Goal: Information Seeking & Learning: Learn about a topic

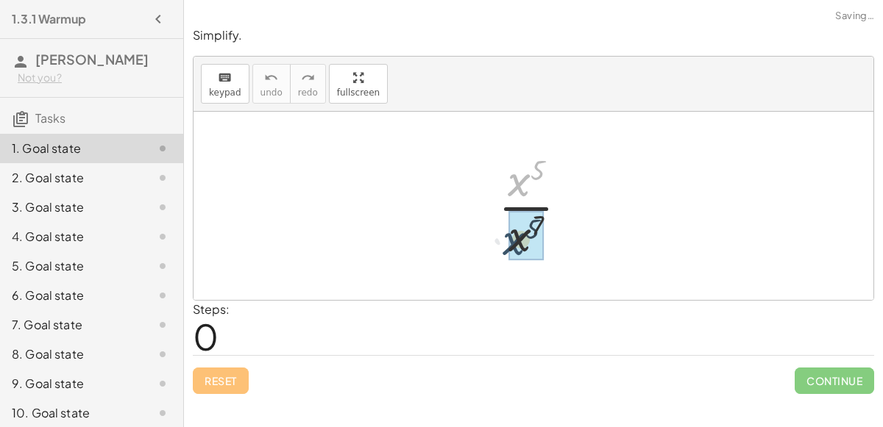
drag, startPoint x: 525, startPoint y: 156, endPoint x: 519, endPoint y: 224, distance: 68.0
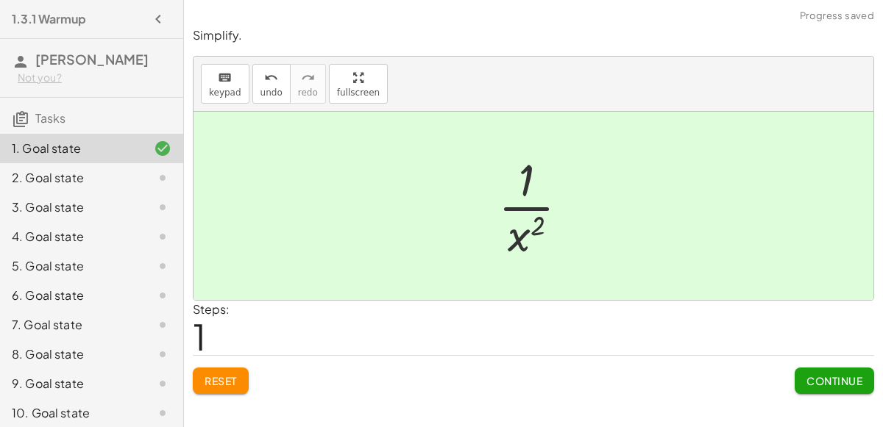
click at [811, 369] on button "Continue" at bounding box center [834, 381] width 79 height 26
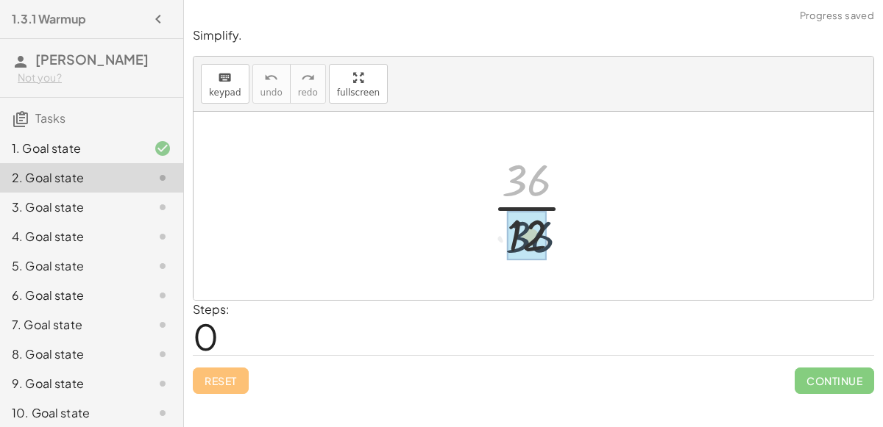
drag, startPoint x: 534, startPoint y: 173, endPoint x: 530, endPoint y: 242, distance: 69.3
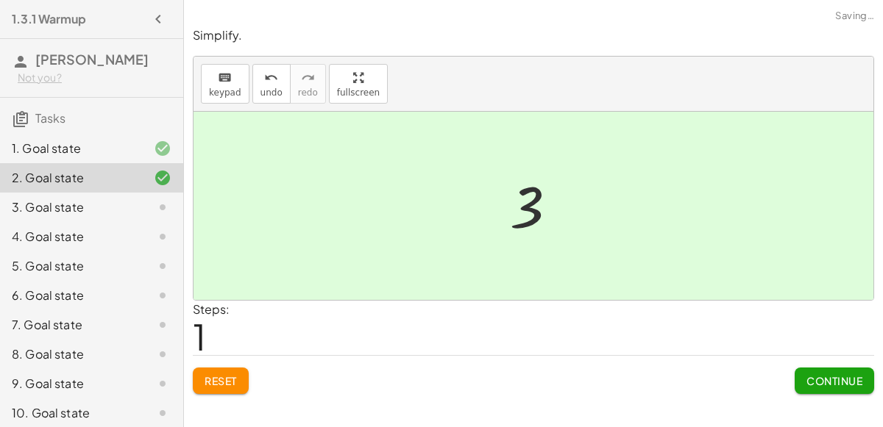
click at [804, 377] on button "Continue" at bounding box center [834, 381] width 79 height 26
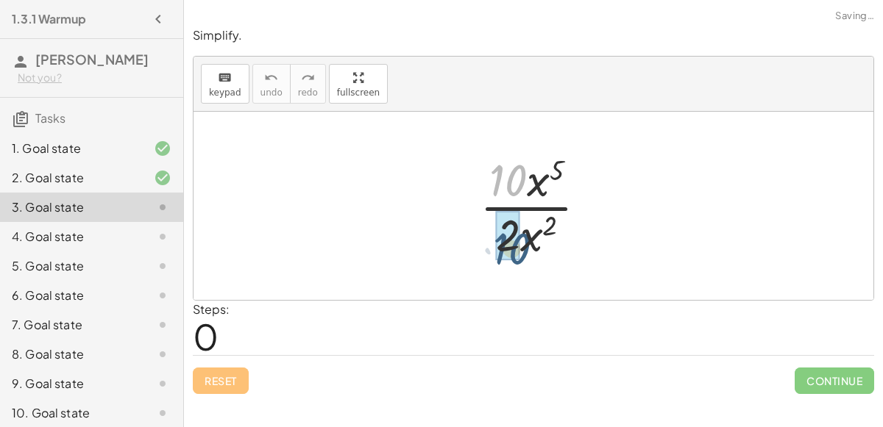
drag, startPoint x: 513, startPoint y: 188, endPoint x: 516, endPoint y: 255, distance: 67.0
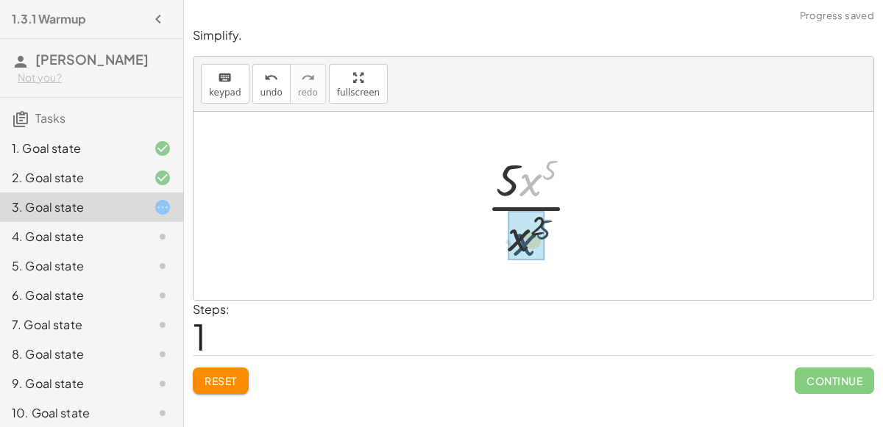
drag, startPoint x: 541, startPoint y: 174, endPoint x: 536, endPoint y: 247, distance: 73.8
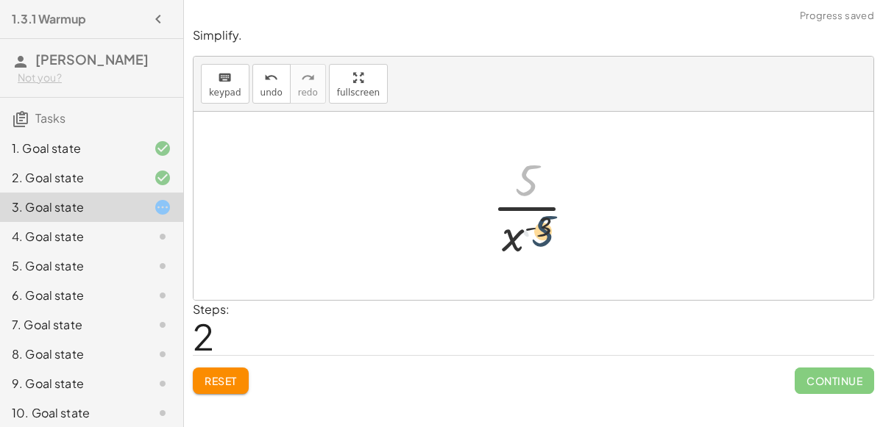
drag, startPoint x: 528, startPoint y: 170, endPoint x: 544, endPoint y: 221, distance: 54.2
click at [544, 221] on div at bounding box center [540, 205] width 110 height 113
drag, startPoint x: 545, startPoint y: 223, endPoint x: 519, endPoint y: 232, distance: 27.9
click at [519, 232] on div at bounding box center [540, 205] width 110 height 113
click at [527, 206] on div at bounding box center [540, 205] width 110 height 113
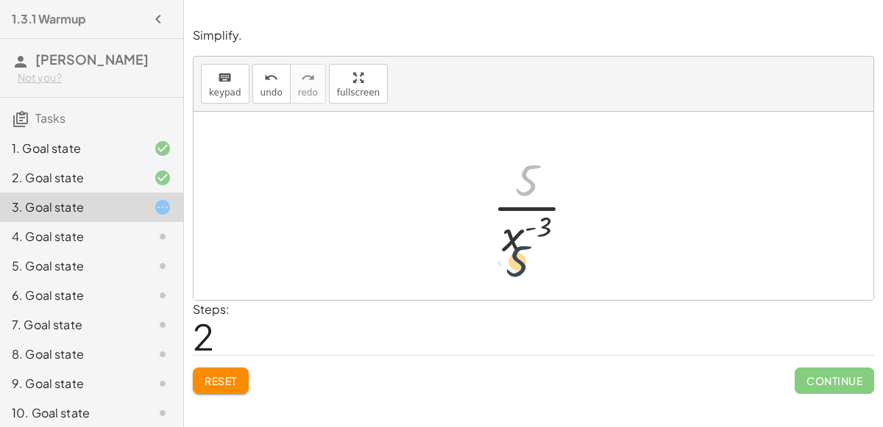
drag, startPoint x: 526, startPoint y: 159, endPoint x: 514, endPoint y: 241, distance: 83.2
click at [514, 241] on div at bounding box center [540, 205] width 110 height 113
click at [264, 77] on icon "undo" at bounding box center [271, 78] width 14 height 18
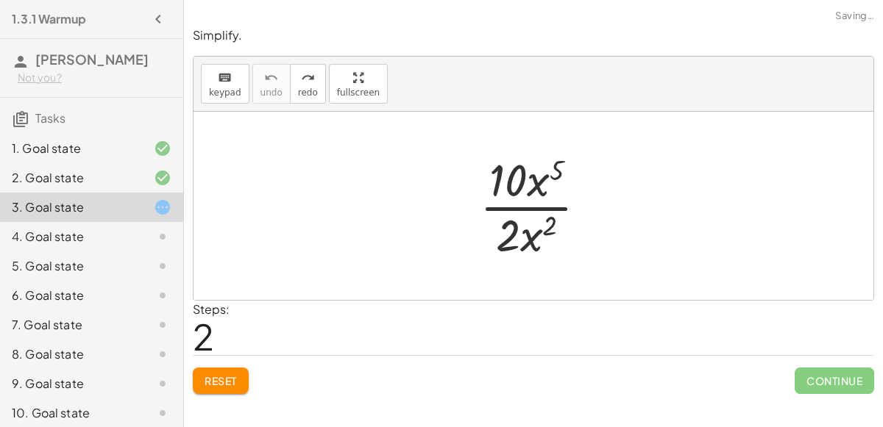
click at [544, 171] on div at bounding box center [539, 205] width 134 height 113
drag, startPoint x: 542, startPoint y: 171, endPoint x: 533, endPoint y: 236, distance: 65.3
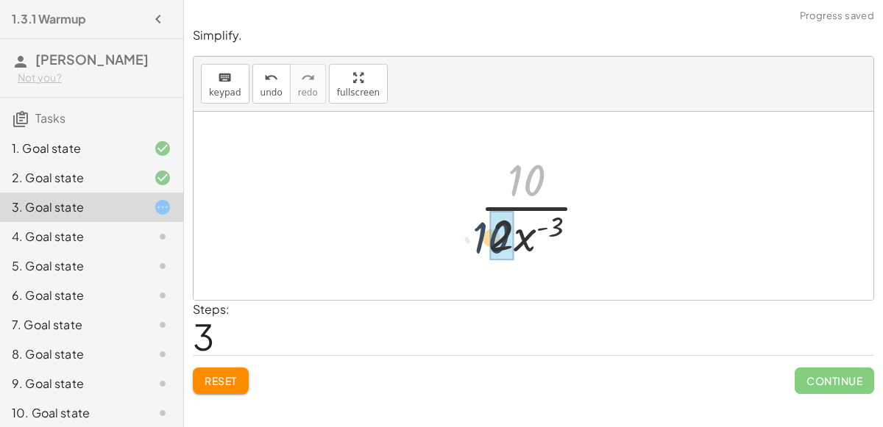
drag, startPoint x: 518, startPoint y: 158, endPoint x: 477, endPoint y: 212, distance: 67.7
click at [477, 212] on div at bounding box center [539, 205] width 134 height 113
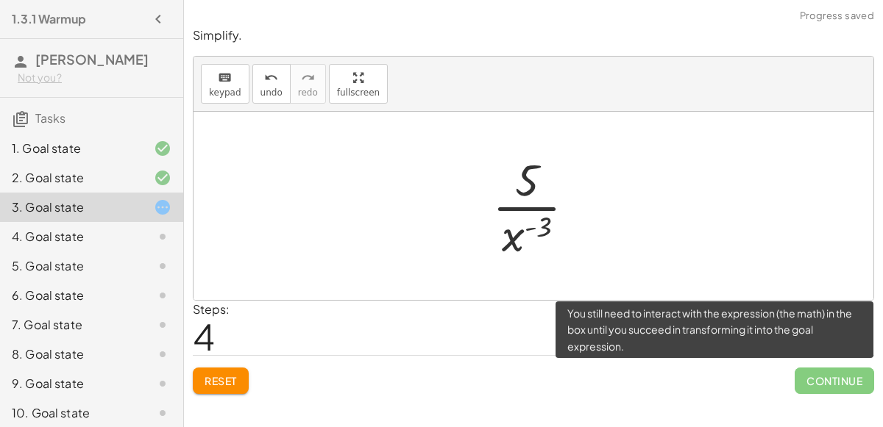
click at [797, 372] on span "Continue" at bounding box center [834, 381] width 79 height 26
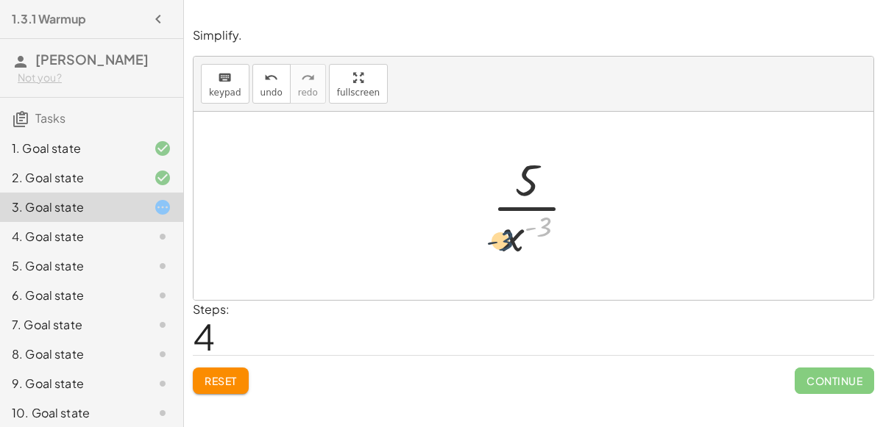
drag, startPoint x: 544, startPoint y: 221, endPoint x: 503, endPoint y: 233, distance: 42.8
click at [503, 233] on div at bounding box center [540, 205] width 110 height 113
drag, startPoint x: 517, startPoint y: 169, endPoint x: 492, endPoint y: 249, distance: 83.3
click at [492, 249] on div at bounding box center [540, 205] width 110 height 113
drag, startPoint x: 515, startPoint y: 161, endPoint x: 513, endPoint y: 230, distance: 68.5
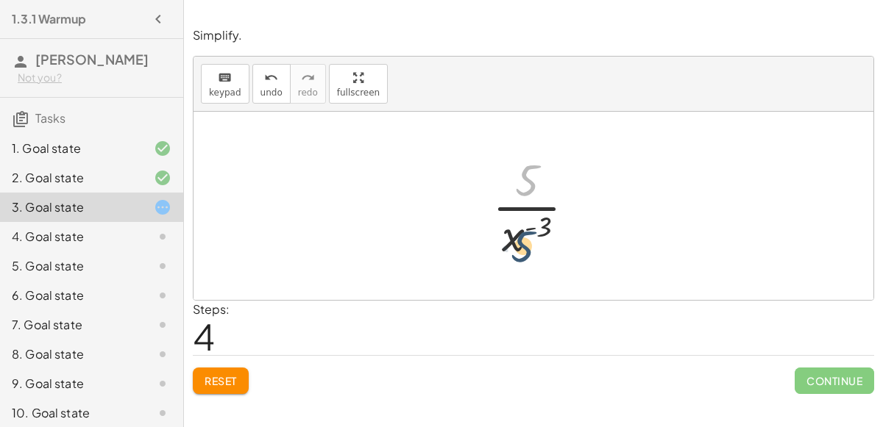
click at [513, 230] on div at bounding box center [540, 205] width 110 height 113
click at [515, 229] on div at bounding box center [540, 205] width 110 height 113
click at [278, 64] on button "undo undo" at bounding box center [271, 84] width 38 height 40
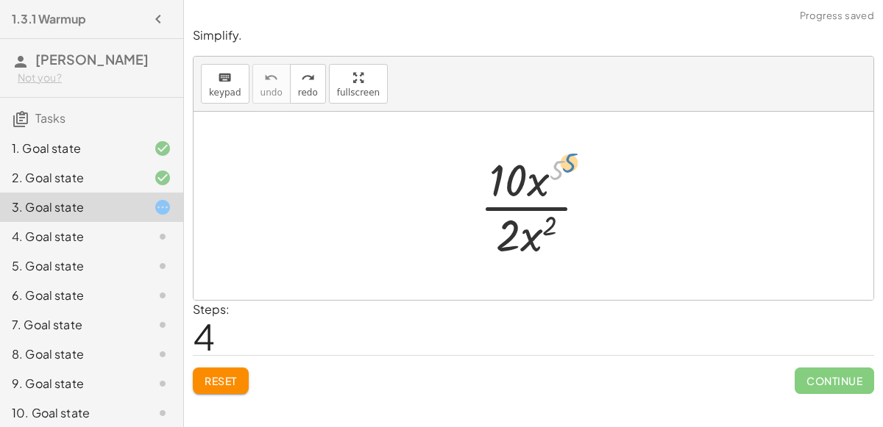
drag, startPoint x: 553, startPoint y: 169, endPoint x: 564, endPoint y: 163, distance: 13.5
click at [564, 163] on div at bounding box center [539, 205] width 134 height 113
click at [519, 166] on div at bounding box center [539, 205] width 134 height 113
drag, startPoint x: 532, startPoint y: 127, endPoint x: 533, endPoint y: 163, distance: 36.8
click at [533, 163] on div "· 10 · x 5 · 2 · x 2" at bounding box center [533, 206] width 680 height 188
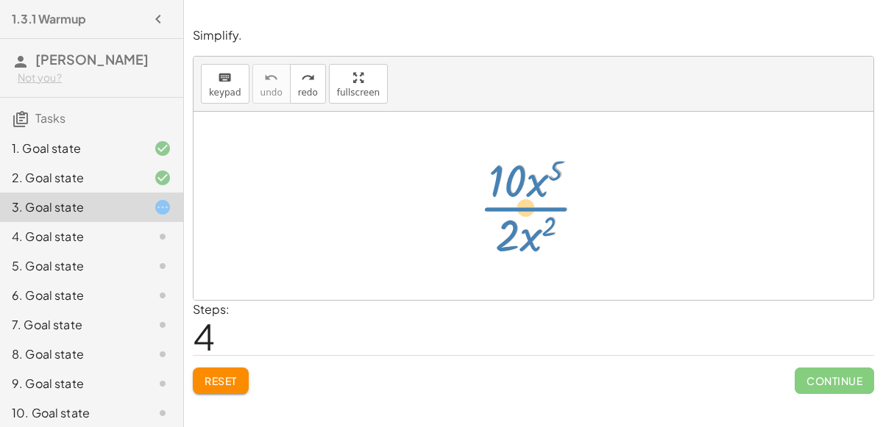
click at [527, 210] on div at bounding box center [539, 205] width 134 height 113
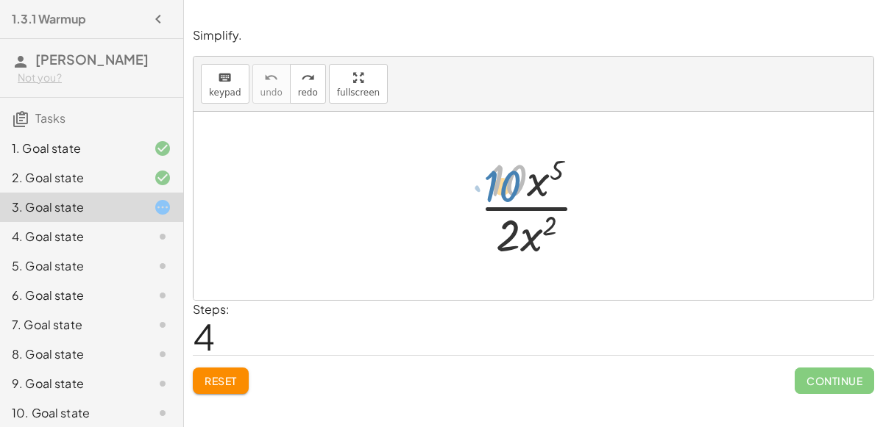
click at [519, 174] on div at bounding box center [539, 205] width 134 height 113
click at [533, 164] on div at bounding box center [539, 205] width 134 height 113
drag, startPoint x: 518, startPoint y: 129, endPoint x: 511, endPoint y: 202, distance: 72.4
click at [511, 202] on div "· 10 · x 5 · 2 · x 2" at bounding box center [533, 206] width 680 height 188
drag, startPoint x: 528, startPoint y: 163, endPoint x: 521, endPoint y: 158, distance: 9.0
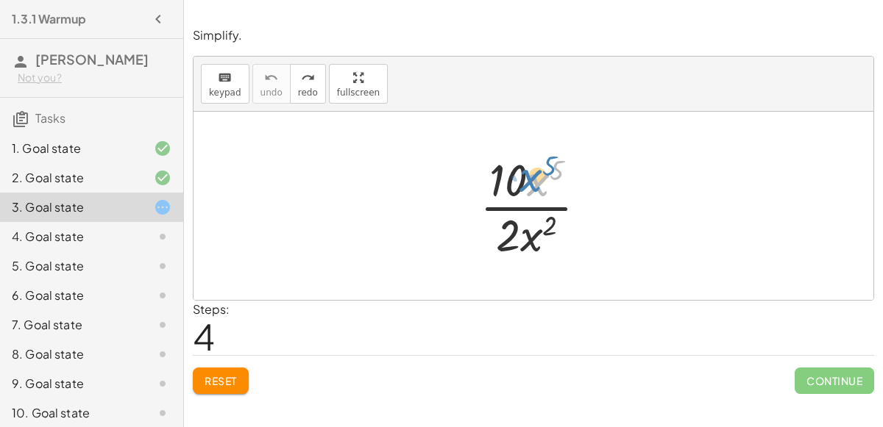
click at [521, 158] on div at bounding box center [539, 205] width 134 height 113
click at [522, 157] on div at bounding box center [539, 205] width 134 height 113
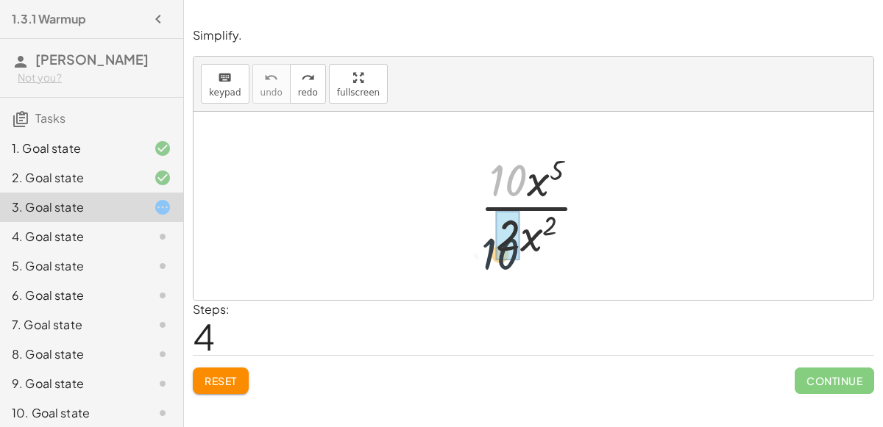
drag, startPoint x: 516, startPoint y: 178, endPoint x: 508, endPoint y: 254, distance: 76.2
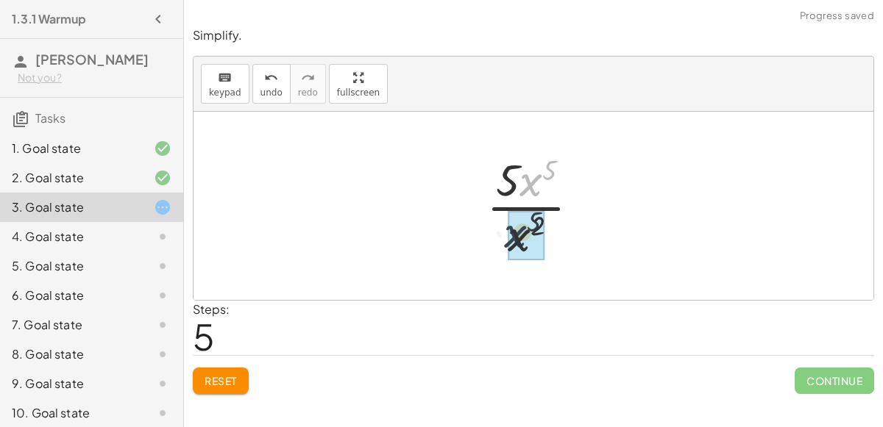
drag, startPoint x: 534, startPoint y: 177, endPoint x: 519, endPoint y: 227, distance: 52.4
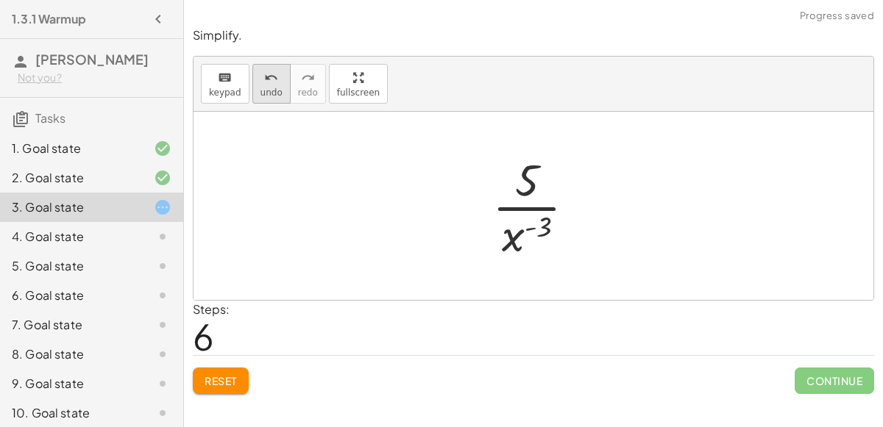
click at [264, 78] on icon "undo" at bounding box center [271, 78] width 14 height 18
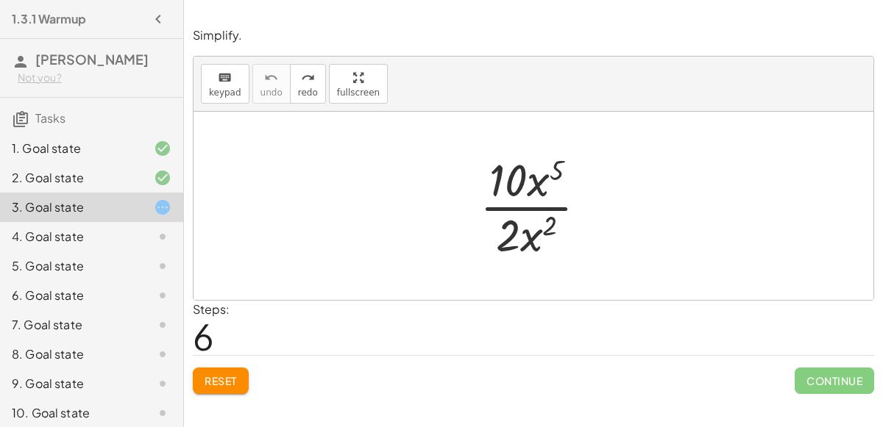
click at [516, 168] on div at bounding box center [539, 205] width 134 height 113
drag, startPoint x: 525, startPoint y: 104, endPoint x: 515, endPoint y: 207, distance: 102.8
click at [515, 207] on div "keyboard keypad undo undo redo redo fullscreen · 10 · x 5 · 2 · x 2 ×" at bounding box center [533, 179] width 680 height 244
drag, startPoint x: 523, startPoint y: 95, endPoint x: 517, endPoint y: 121, distance: 27.1
click at [517, 121] on div "keyboard keypad undo undo redo redo fullscreen · 10 · x 5 · 2 · x 2 ×" at bounding box center [533, 179] width 680 height 244
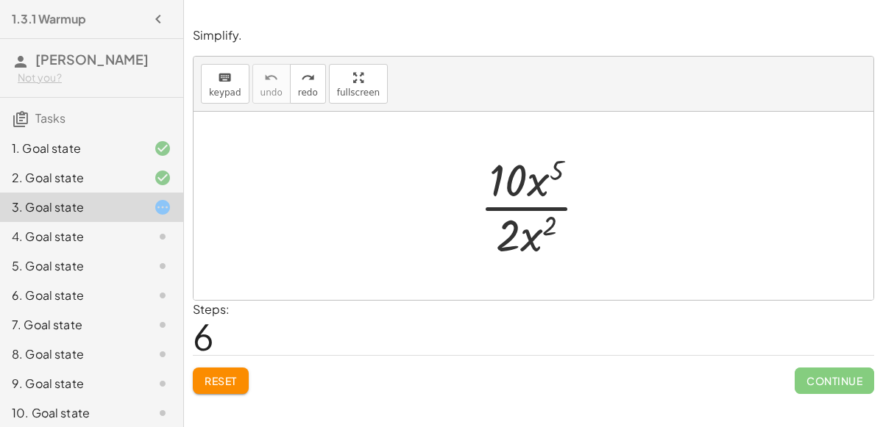
drag, startPoint x: 517, startPoint y: 123, endPoint x: 510, endPoint y: 191, distance: 68.1
click at [510, 191] on div "· 10 · x 5 · 2 · x 2" at bounding box center [533, 206] width 680 height 188
drag, startPoint x: 533, startPoint y: 121, endPoint x: 521, endPoint y: 170, distance: 50.9
click at [521, 170] on div "· 10 · x 5 · 2 · x 2" at bounding box center [533, 206] width 680 height 188
click at [502, 238] on div at bounding box center [539, 205] width 134 height 113
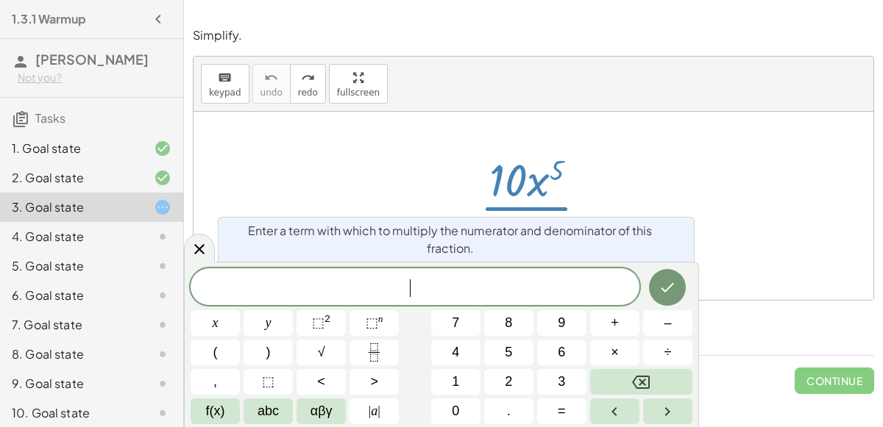
click at [502, 238] on body "1.3.1 Warmup [PERSON_NAME] Not you? Tasks 1. Goal state 2. Goal state 3. Goal s…" at bounding box center [441, 213] width 883 height 427
click at [728, 180] on div at bounding box center [533, 206] width 680 height 188
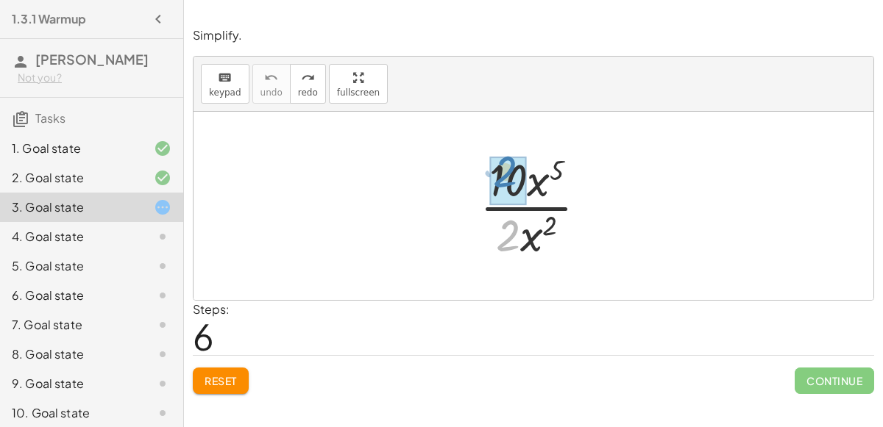
drag, startPoint x: 504, startPoint y: 227, endPoint x: 501, endPoint y: 163, distance: 64.1
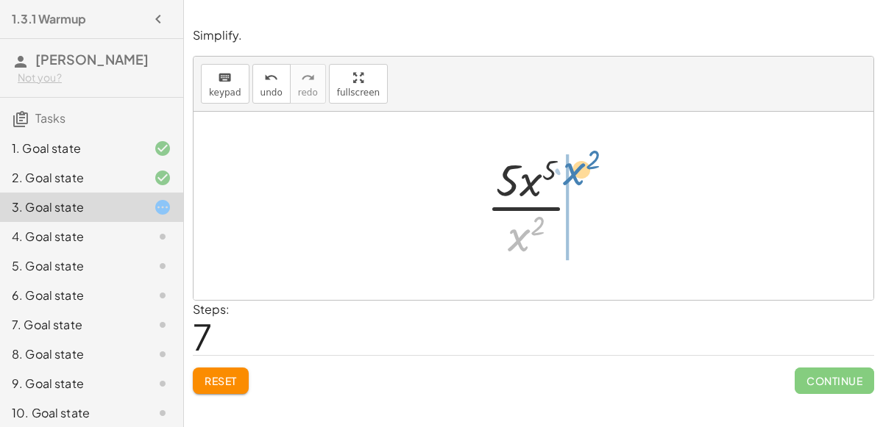
drag, startPoint x: 521, startPoint y: 235, endPoint x: 576, endPoint y: 171, distance: 84.5
click at [576, 171] on div at bounding box center [539, 205] width 120 height 113
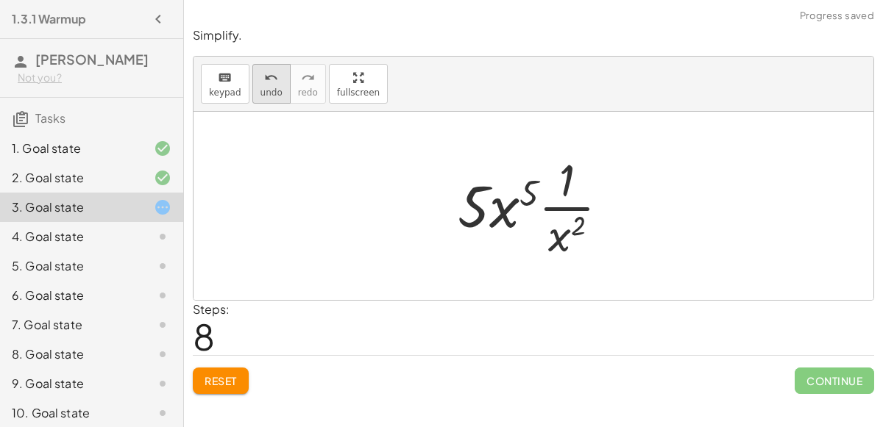
click at [261, 88] on span "undo" at bounding box center [271, 93] width 22 height 10
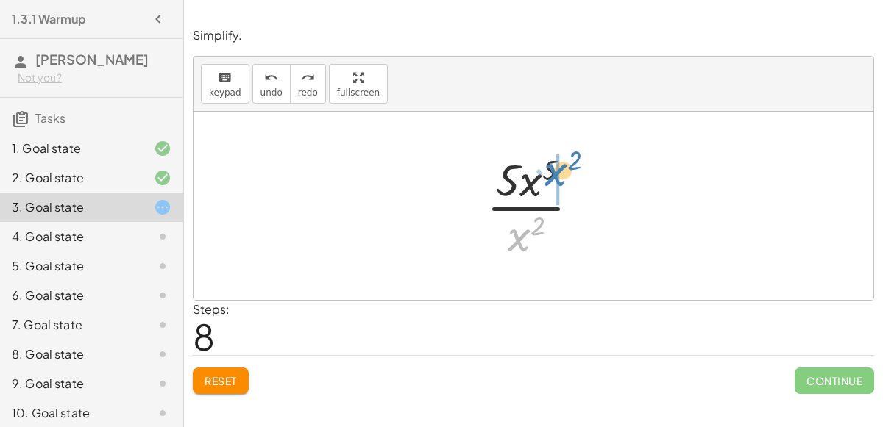
drag, startPoint x: 514, startPoint y: 241, endPoint x: 551, endPoint y: 174, distance: 76.4
click at [551, 174] on div at bounding box center [539, 205] width 120 height 113
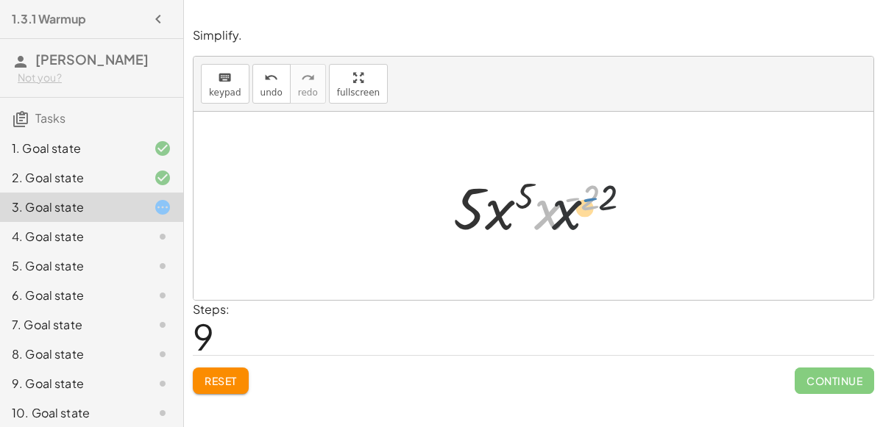
drag, startPoint x: 578, startPoint y: 198, endPoint x: 595, endPoint y: 197, distance: 16.9
click at [595, 197] on div at bounding box center [539, 206] width 187 height 76
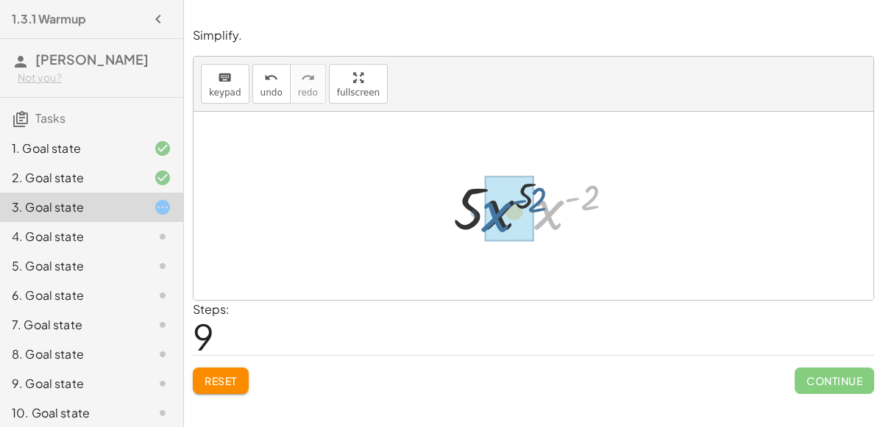
drag, startPoint x: 547, startPoint y: 212, endPoint x: 494, endPoint y: 215, distance: 52.3
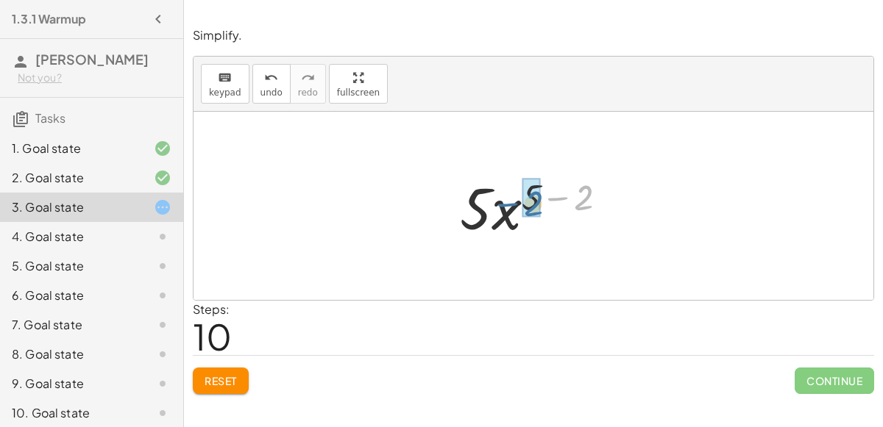
drag, startPoint x: 583, startPoint y: 196, endPoint x: 533, endPoint y: 199, distance: 50.1
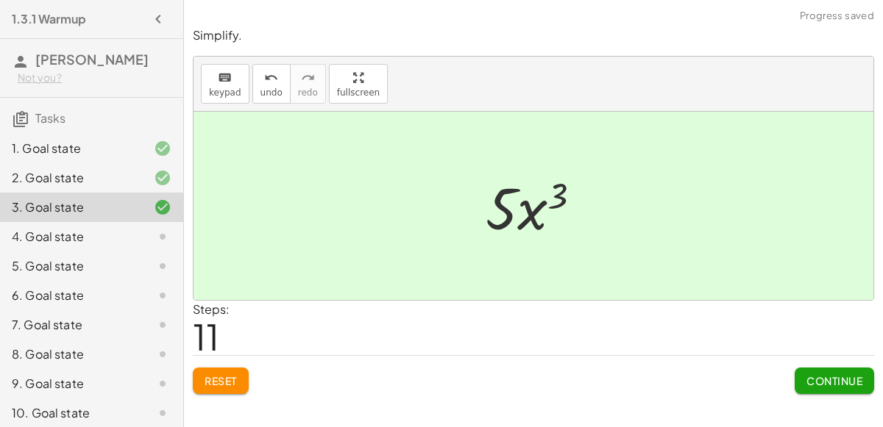
click at [820, 383] on span "Continue" at bounding box center [834, 380] width 56 height 13
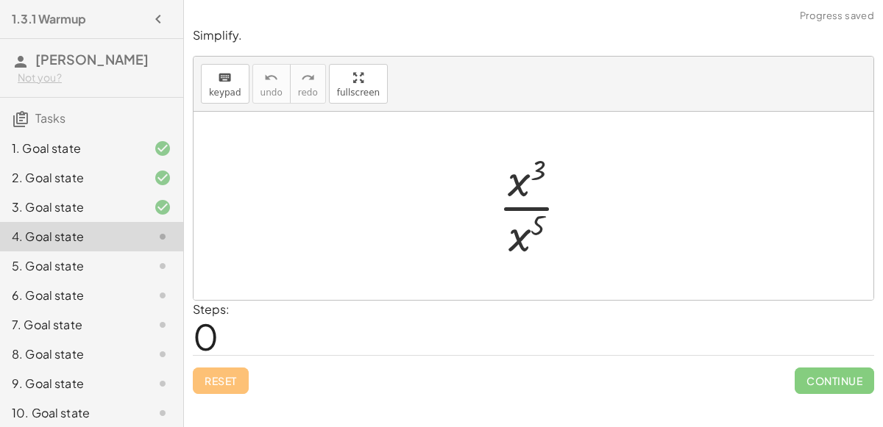
click at [102, 210] on div "3. Goal state" at bounding box center [71, 208] width 118 height 18
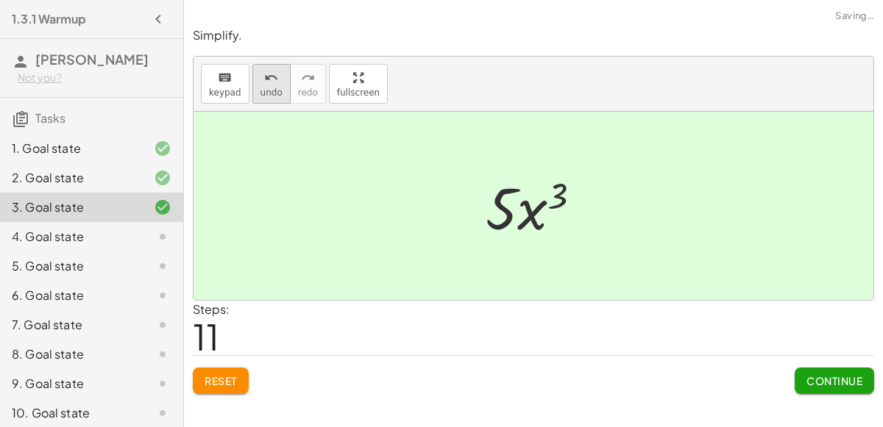
click at [260, 92] on span "undo" at bounding box center [271, 93] width 22 height 10
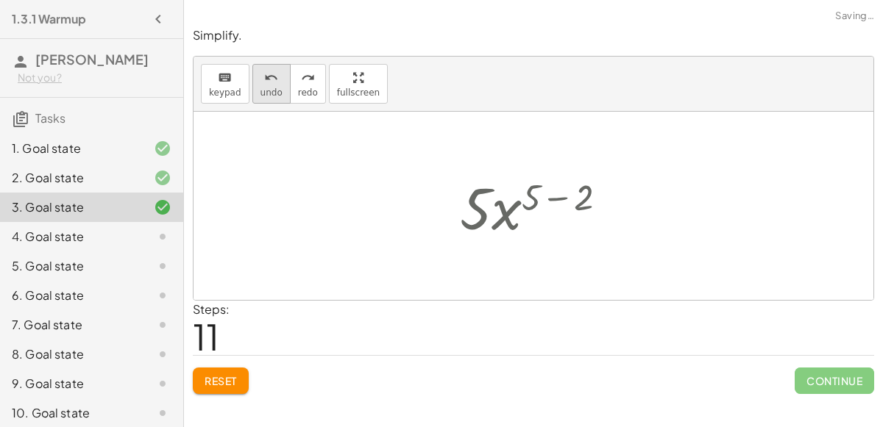
click at [260, 92] on span "undo" at bounding box center [271, 93] width 22 height 10
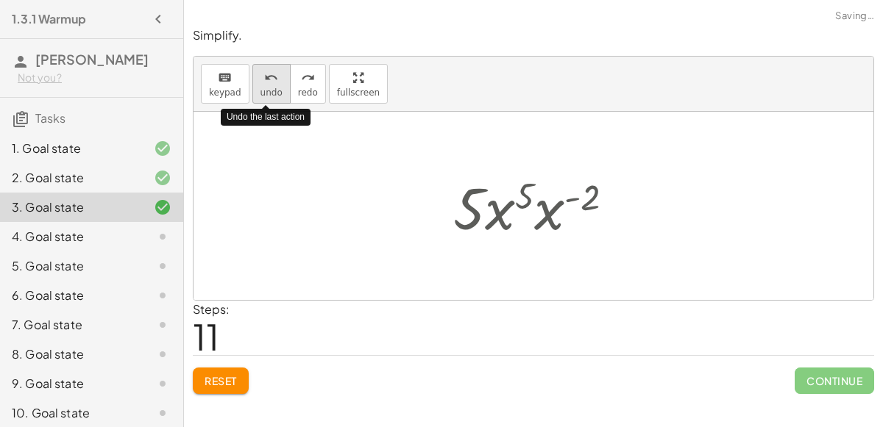
click at [260, 92] on span "undo" at bounding box center [271, 93] width 22 height 10
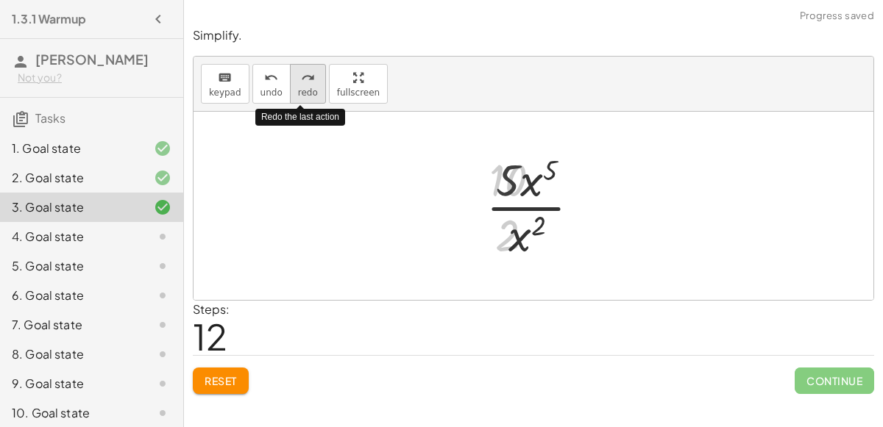
click at [303, 79] on icon "redo" at bounding box center [308, 78] width 14 height 18
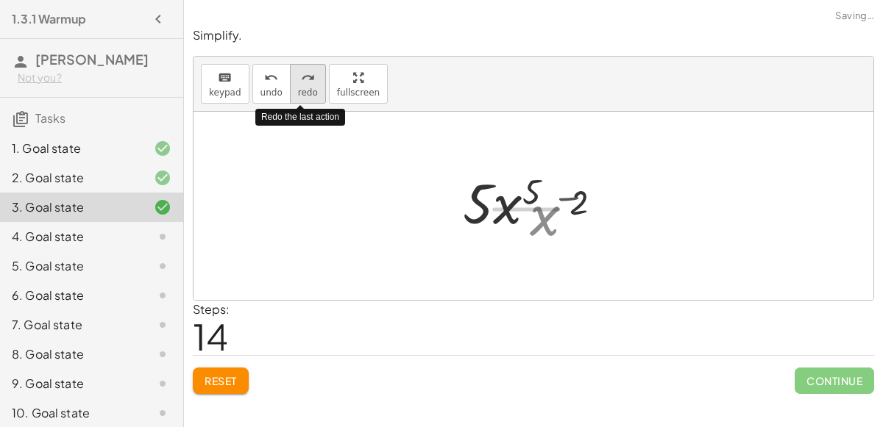
click at [303, 79] on icon "redo" at bounding box center [308, 78] width 14 height 18
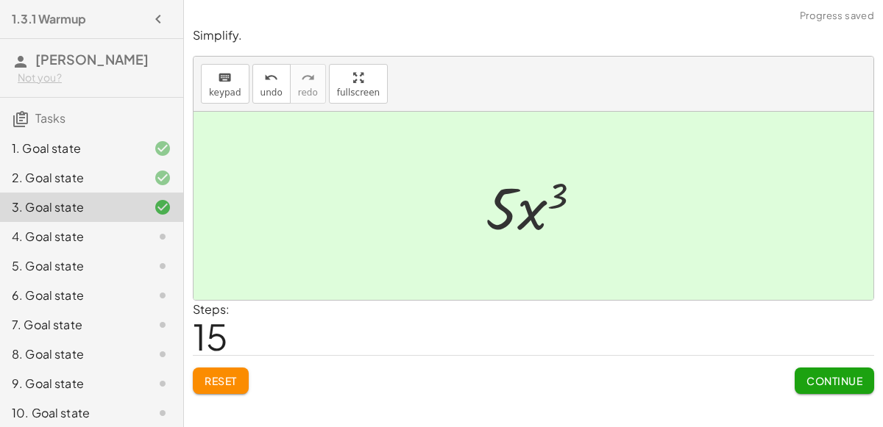
click at [163, 228] on icon at bounding box center [163, 237] width 18 height 18
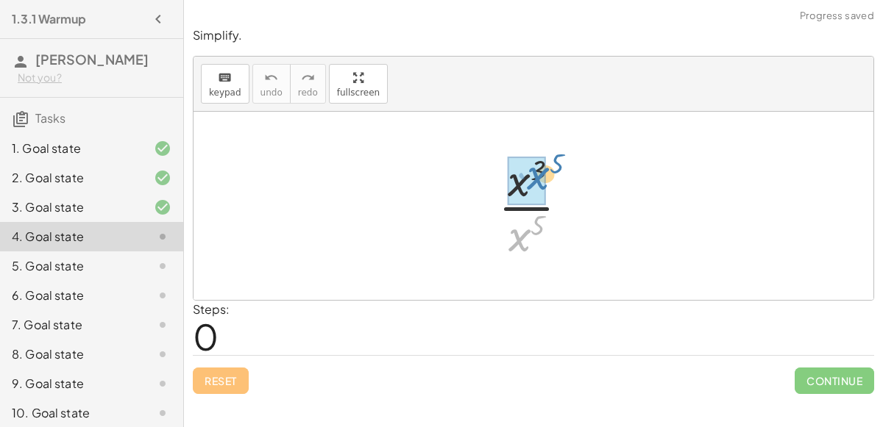
drag, startPoint x: 516, startPoint y: 239, endPoint x: 533, endPoint y: 180, distance: 62.2
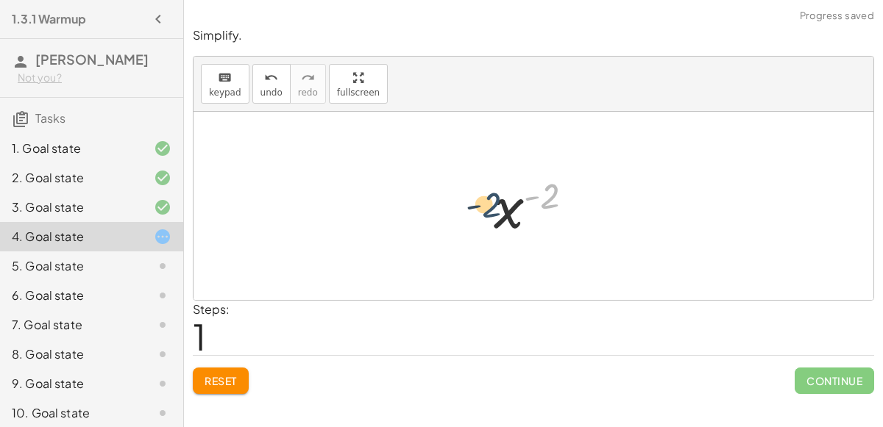
drag, startPoint x: 552, startPoint y: 204, endPoint x: 495, endPoint y: 214, distance: 57.6
click at [495, 214] on div at bounding box center [539, 206] width 107 height 73
drag, startPoint x: 539, startPoint y: 166, endPoint x: 536, endPoint y: 228, distance: 61.8
click at [536, 228] on div at bounding box center [539, 205] width 97 height 113
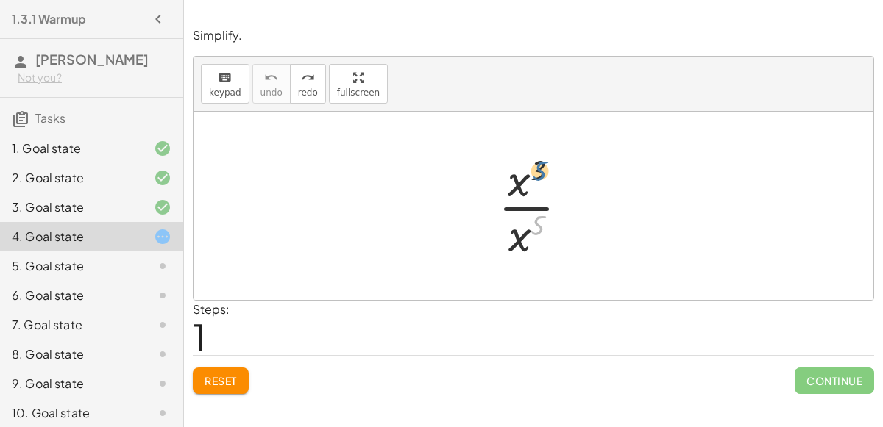
drag, startPoint x: 536, startPoint y: 227, endPoint x: 534, endPoint y: 173, distance: 53.8
click at [534, 173] on div at bounding box center [539, 205] width 97 height 113
drag, startPoint x: 513, startPoint y: 247, endPoint x: 512, endPoint y: 192, distance: 55.2
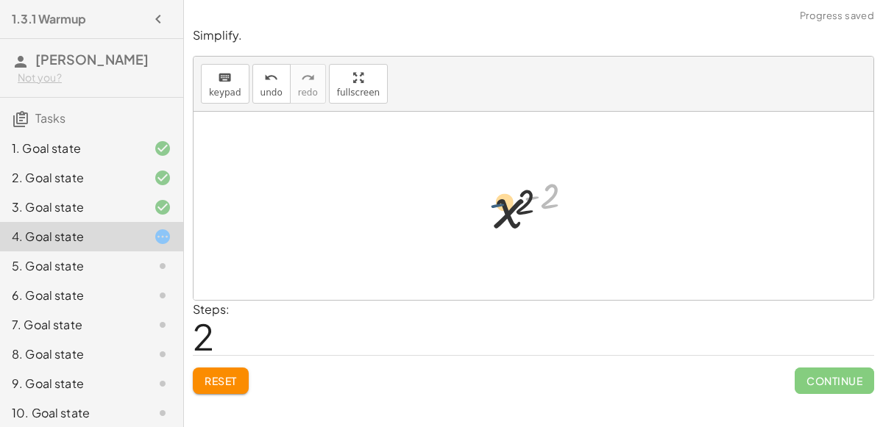
drag, startPoint x: 539, startPoint y: 187, endPoint x: 501, endPoint y: 195, distance: 38.4
click at [501, 195] on div at bounding box center [539, 206] width 107 height 73
drag, startPoint x: 551, startPoint y: 187, endPoint x: 483, endPoint y: 196, distance: 68.3
click at [521, 230] on div at bounding box center [539, 205] width 97 height 113
click at [521, 236] on div at bounding box center [539, 205] width 97 height 113
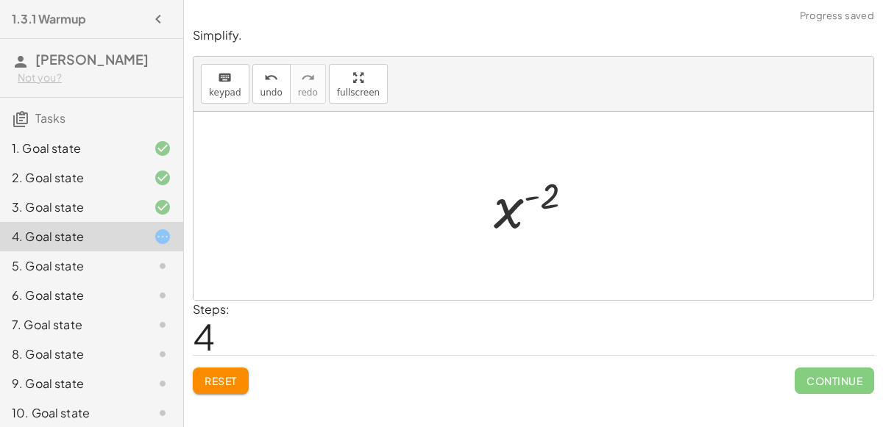
click at [514, 186] on div at bounding box center [539, 206] width 107 height 73
click at [517, 190] on div at bounding box center [539, 206] width 107 height 73
click at [536, 207] on div at bounding box center [539, 205] width 97 height 113
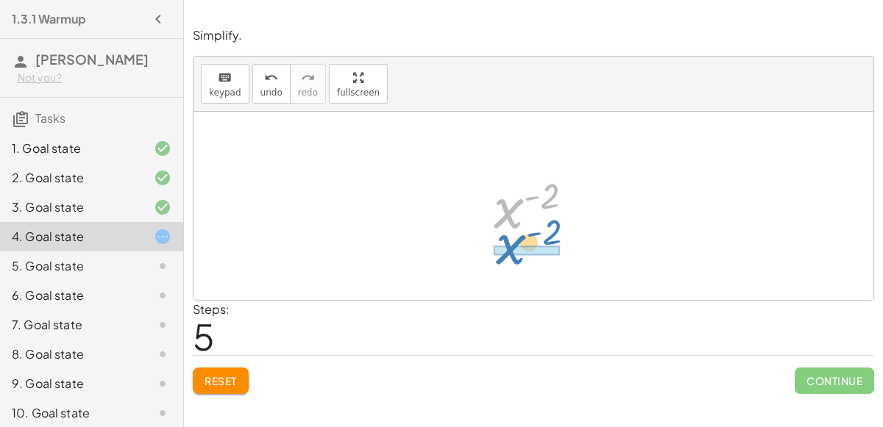
drag, startPoint x: 516, startPoint y: 208, endPoint x: 519, endPoint y: 244, distance: 36.1
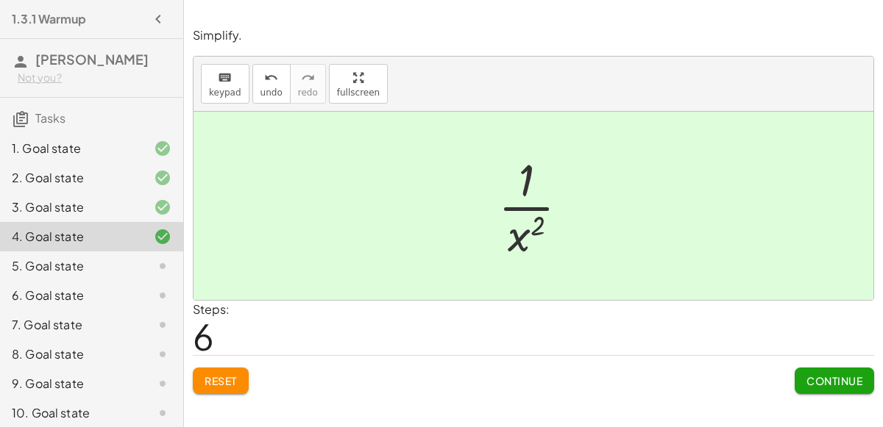
click at [821, 388] on button "Continue" at bounding box center [834, 381] width 79 height 26
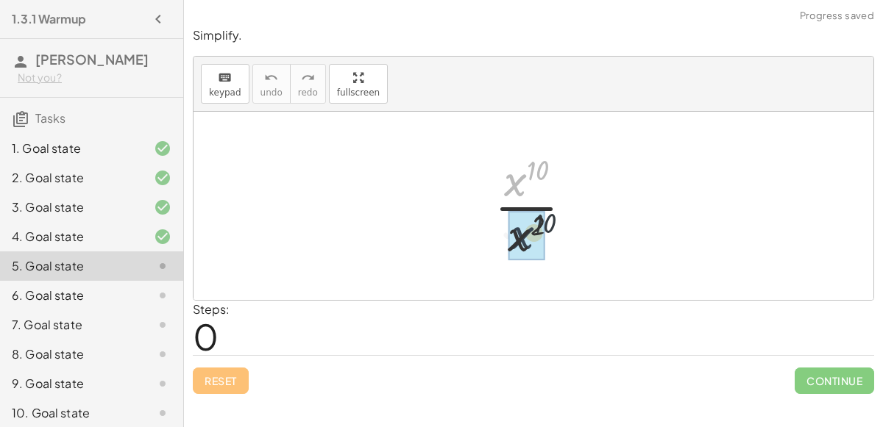
drag, startPoint x: 503, startPoint y: 179, endPoint x: 500, endPoint y: 235, distance: 56.7
click at [500, 235] on div at bounding box center [539, 205] width 104 height 113
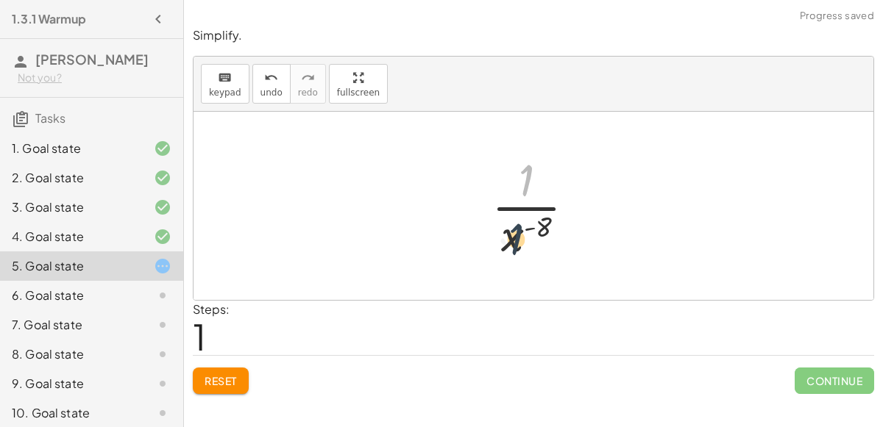
drag, startPoint x: 522, startPoint y: 174, endPoint x: 504, endPoint y: 251, distance: 79.2
click at [504, 251] on div at bounding box center [539, 205] width 110 height 113
drag, startPoint x: 541, startPoint y: 225, endPoint x: 502, endPoint y: 238, distance: 41.0
click at [502, 238] on div at bounding box center [539, 205] width 110 height 113
drag, startPoint x: 538, startPoint y: 221, endPoint x: 539, endPoint y: 163, distance: 58.1
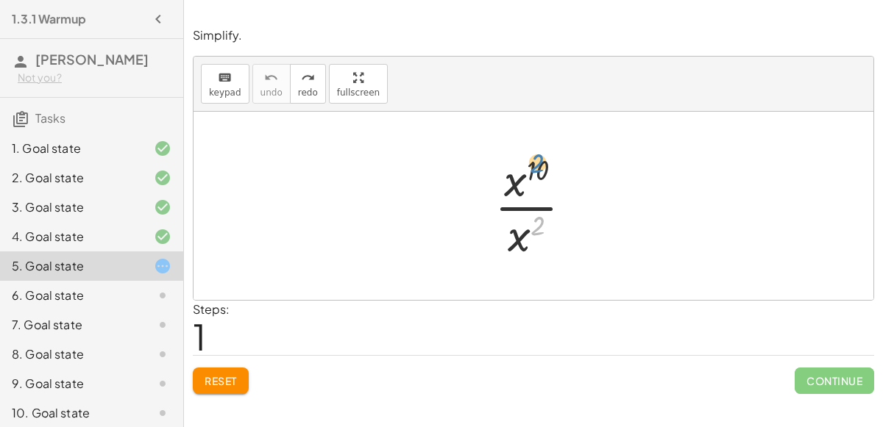
click at [539, 163] on div at bounding box center [539, 205] width 104 height 113
click at [539, 149] on div at bounding box center [539, 205] width 104 height 113
drag, startPoint x: 539, startPoint y: 160, endPoint x: 536, endPoint y: 222, distance: 62.6
click at [536, 222] on div at bounding box center [539, 205] width 104 height 113
click at [505, 253] on div at bounding box center [539, 205] width 104 height 113
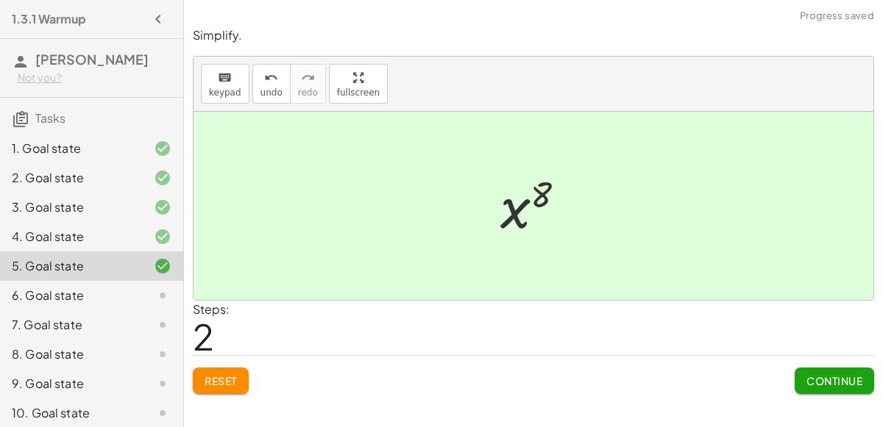
click at [810, 380] on span "Continue" at bounding box center [834, 380] width 56 height 13
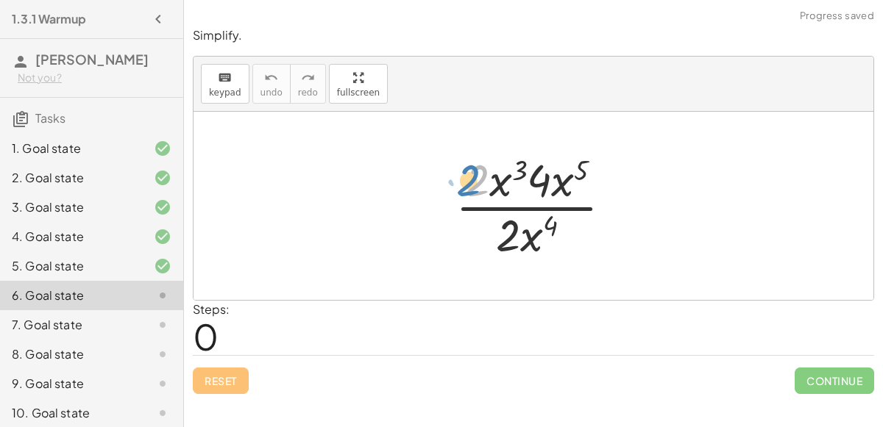
drag, startPoint x: 484, startPoint y: 173, endPoint x: 476, endPoint y: 173, distance: 8.1
click at [476, 173] on div at bounding box center [539, 205] width 183 height 113
click at [522, 167] on div at bounding box center [539, 205] width 183 height 113
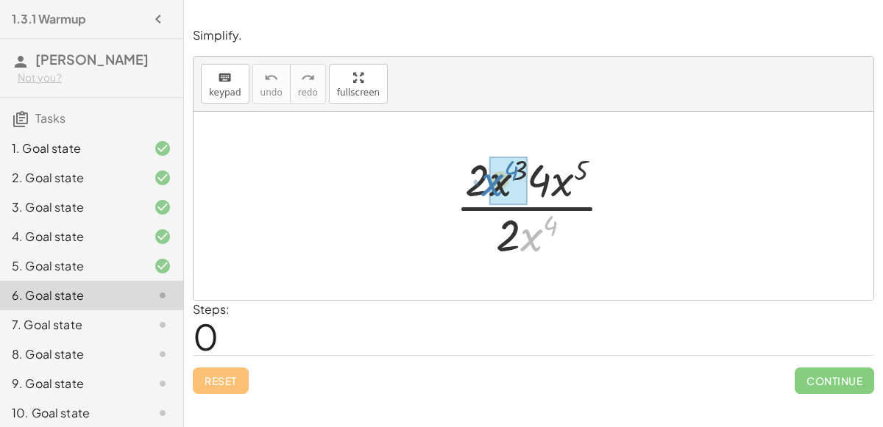
drag, startPoint x: 524, startPoint y: 237, endPoint x: 487, endPoint y: 184, distance: 64.5
click at [487, 184] on div at bounding box center [539, 205] width 183 height 113
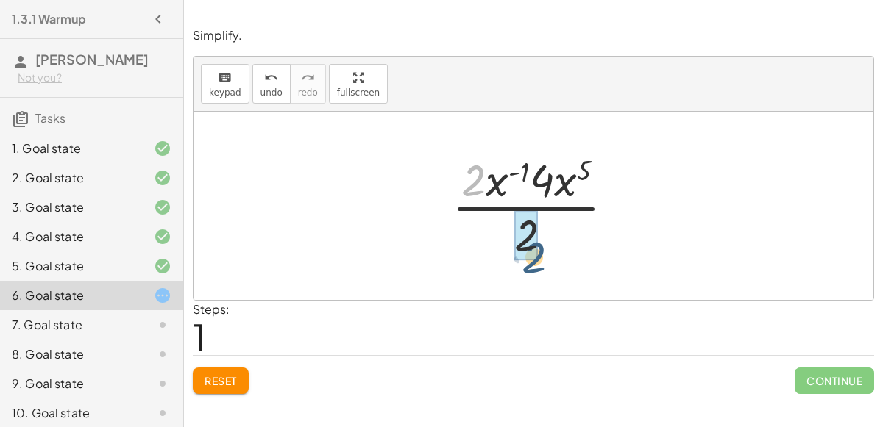
drag, startPoint x: 468, startPoint y: 176, endPoint x: 535, endPoint y: 258, distance: 105.6
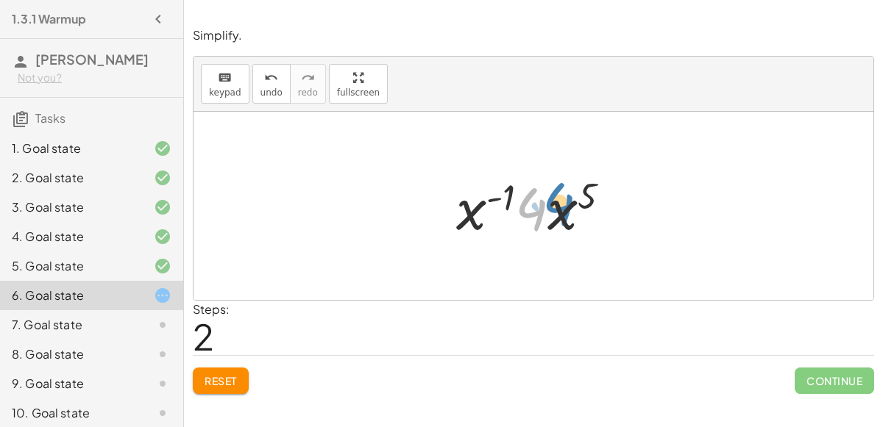
drag, startPoint x: 527, startPoint y: 205, endPoint x: 545, endPoint y: 200, distance: 19.1
click at [545, 200] on div at bounding box center [539, 206] width 181 height 76
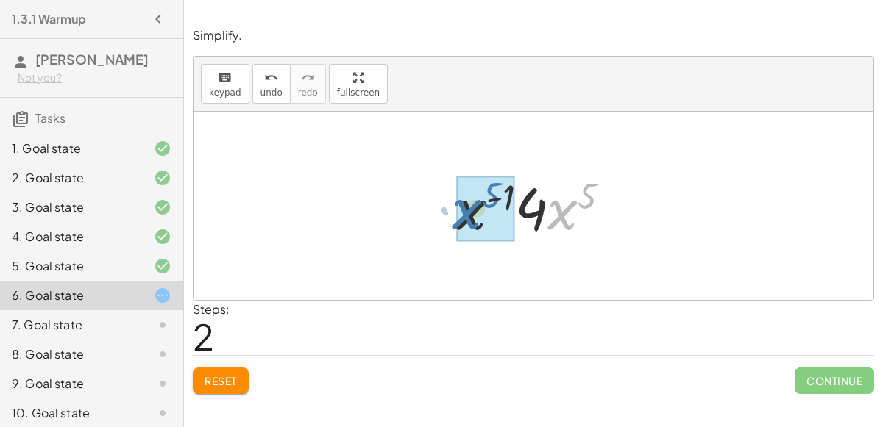
drag, startPoint x: 575, startPoint y: 199, endPoint x: 475, endPoint y: 199, distance: 99.3
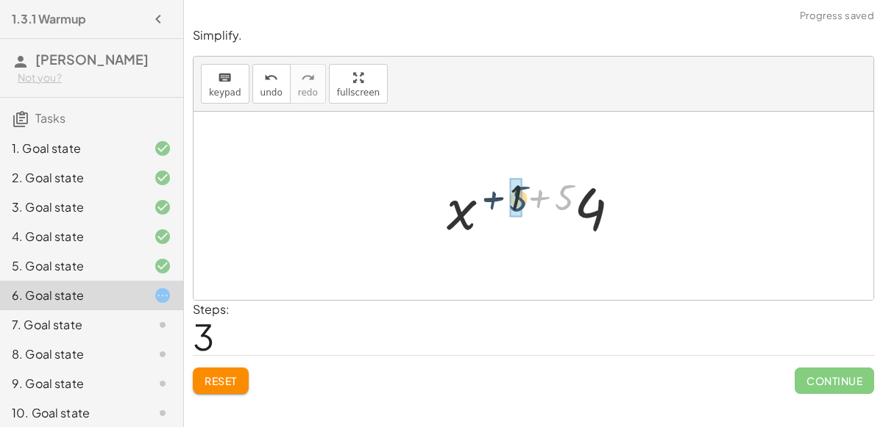
drag, startPoint x: 561, startPoint y: 192, endPoint x: 512, endPoint y: 192, distance: 48.6
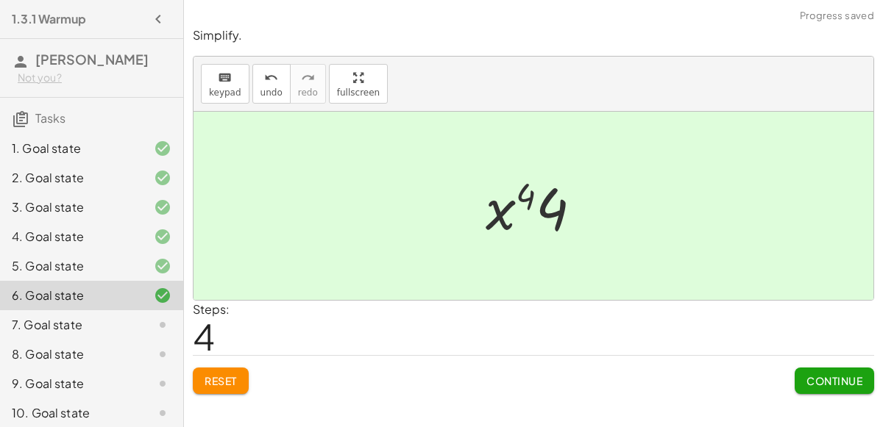
click at [837, 394] on div "Simplify. keyboard keypad undo undo redo redo fullscreen · 2 · x 3 · 4 · x 5 · …" at bounding box center [533, 210] width 699 height 385
click at [831, 384] on span "Continue" at bounding box center [834, 380] width 56 height 13
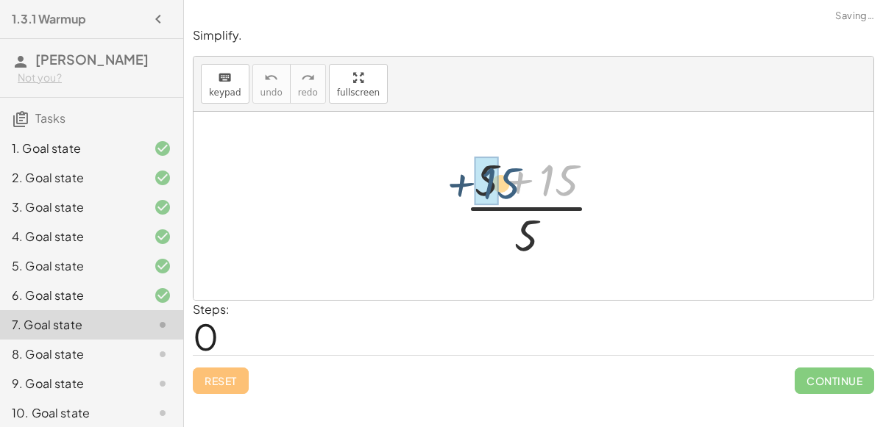
drag, startPoint x: 550, startPoint y: 168, endPoint x: 485, endPoint y: 167, distance: 64.8
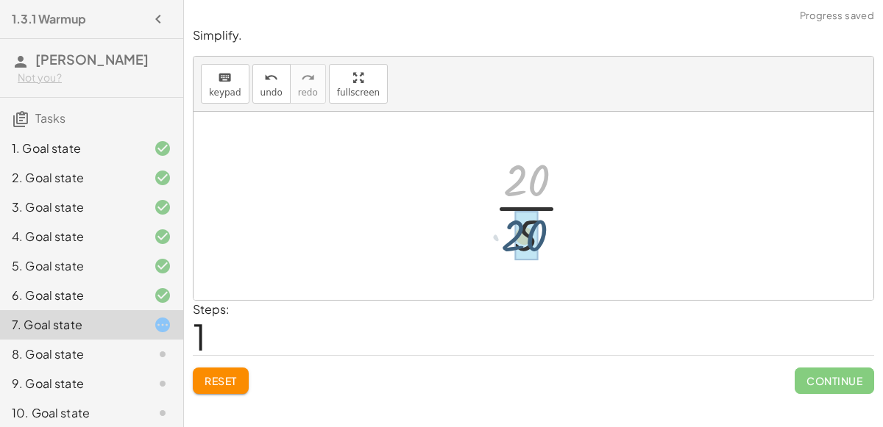
drag, startPoint x: 539, startPoint y: 178, endPoint x: 538, endPoint y: 235, distance: 57.4
click at [538, 235] on div at bounding box center [539, 205] width 106 height 113
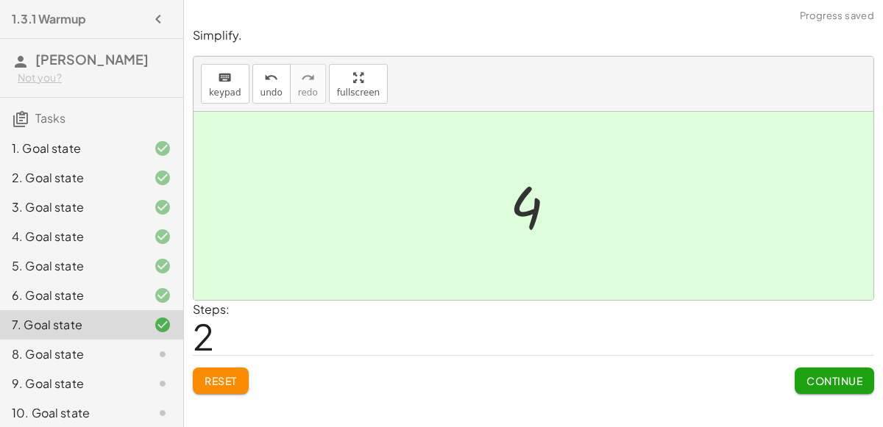
click at [823, 383] on span "Continue" at bounding box center [834, 380] width 56 height 13
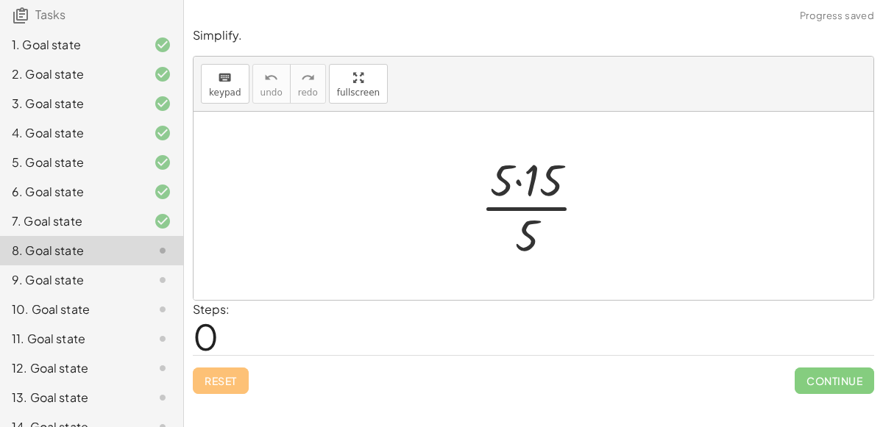
scroll to position [59, 0]
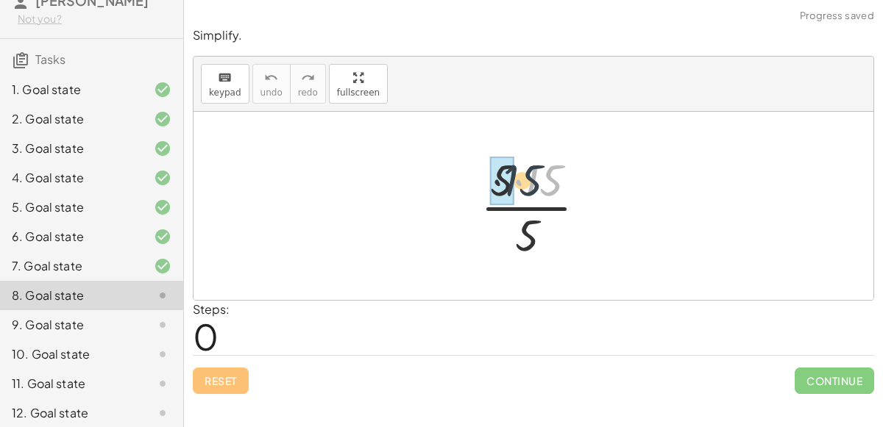
drag, startPoint x: 531, startPoint y: 183, endPoint x: 494, endPoint y: 185, distance: 36.8
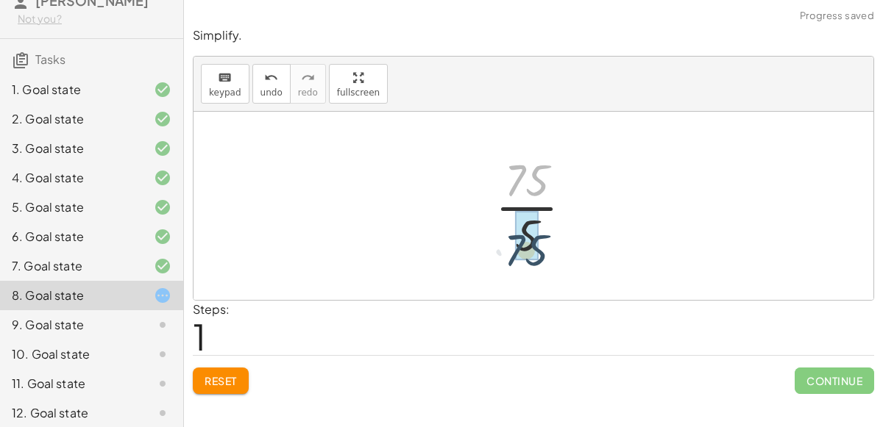
drag, startPoint x: 531, startPoint y: 183, endPoint x: 530, endPoint y: 258, distance: 75.0
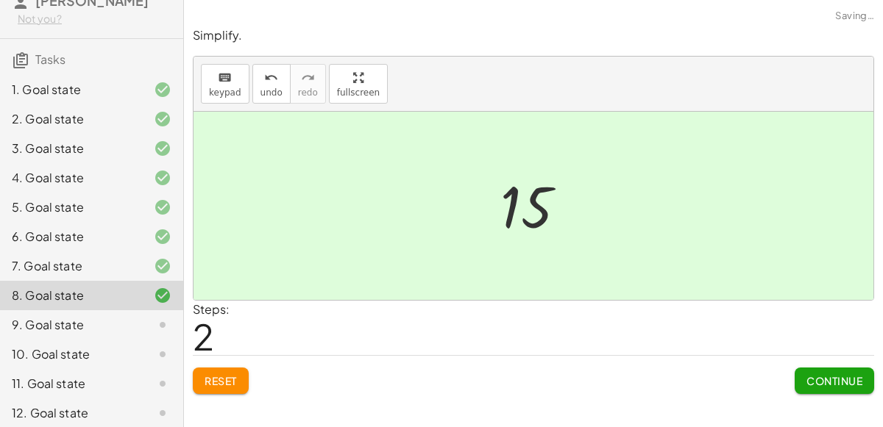
click at [819, 374] on span "Continue" at bounding box center [834, 380] width 56 height 13
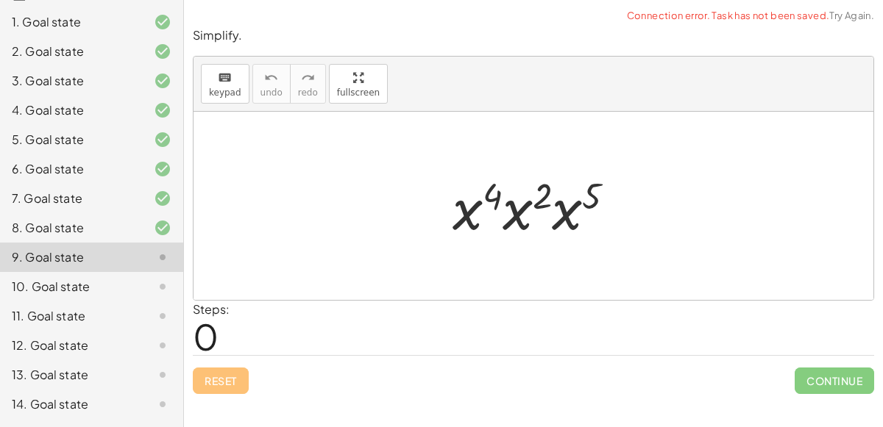
scroll to position [131, 0]
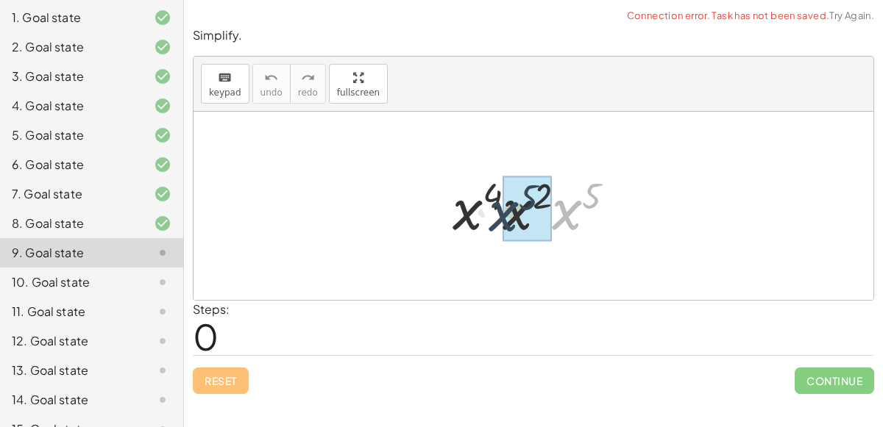
drag, startPoint x: 575, startPoint y: 221, endPoint x: 501, endPoint y: 221, distance: 73.6
click at [501, 221] on div at bounding box center [539, 206] width 189 height 76
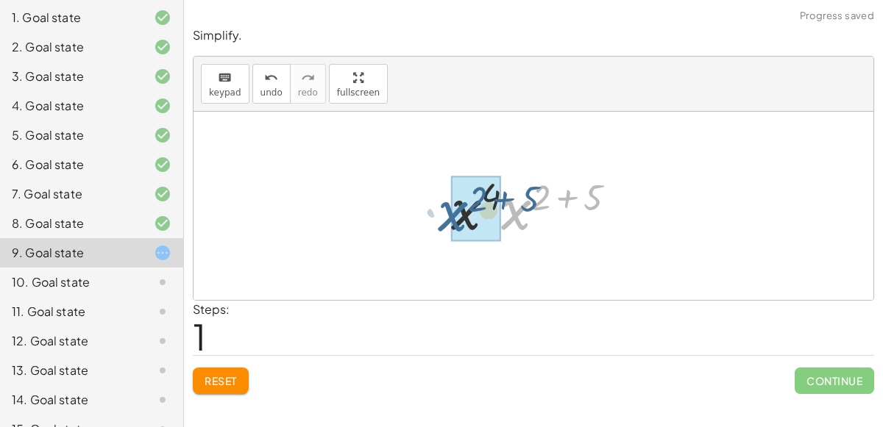
drag, startPoint x: 514, startPoint y: 216, endPoint x: 450, endPoint y: 216, distance: 64.0
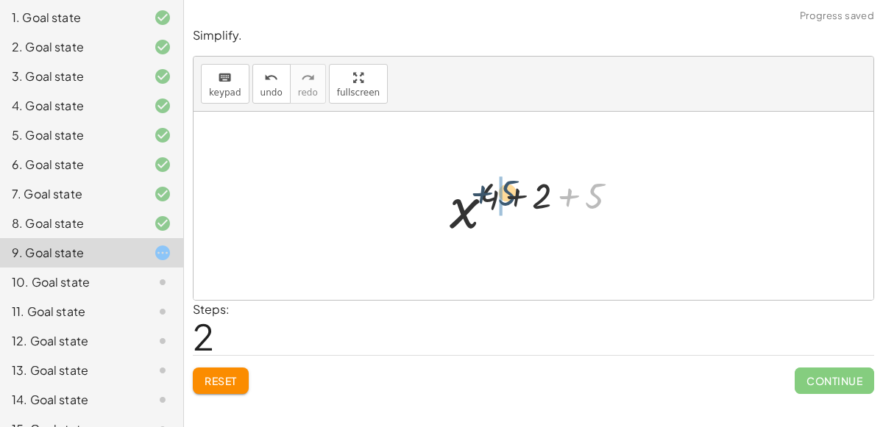
drag, startPoint x: 591, startPoint y: 194, endPoint x: 500, endPoint y: 191, distance: 90.5
drag, startPoint x: 588, startPoint y: 194, endPoint x: 483, endPoint y: 193, distance: 104.5
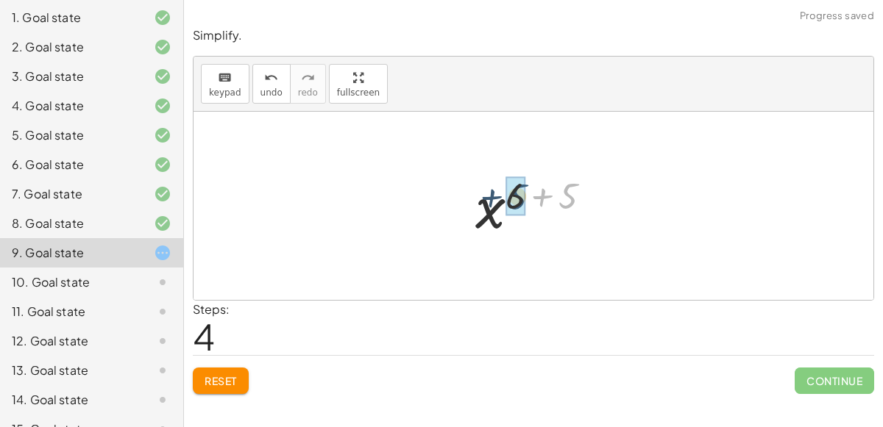
drag, startPoint x: 565, startPoint y: 198, endPoint x: 513, endPoint y: 199, distance: 52.2
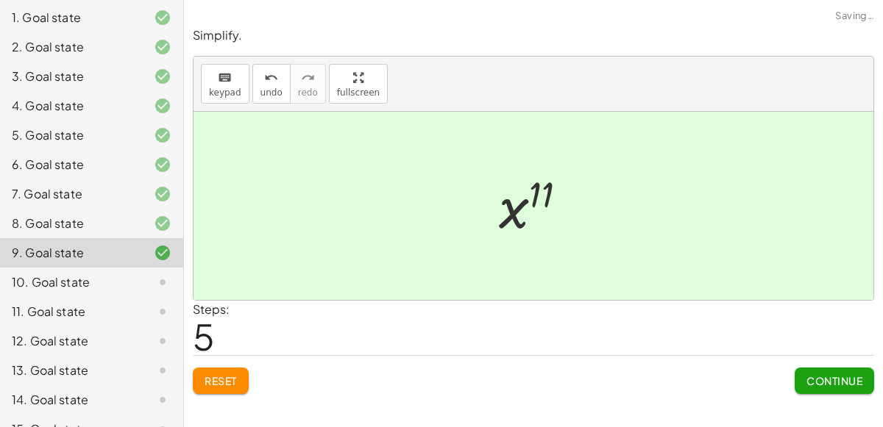
click at [848, 380] on span "Continue" at bounding box center [834, 380] width 56 height 13
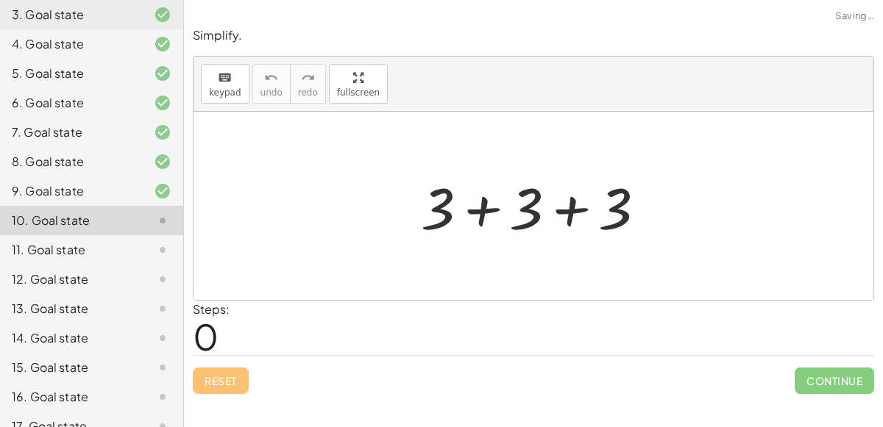
scroll to position [205, 0]
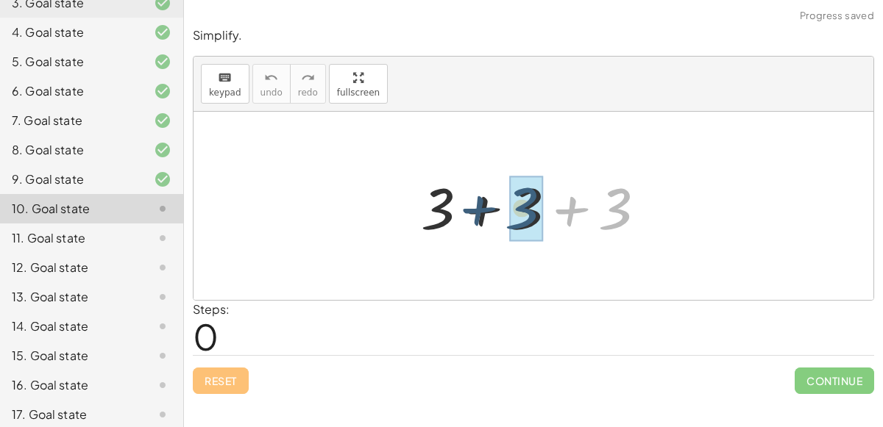
drag, startPoint x: 614, startPoint y: 212, endPoint x: 521, endPoint y: 210, distance: 93.4
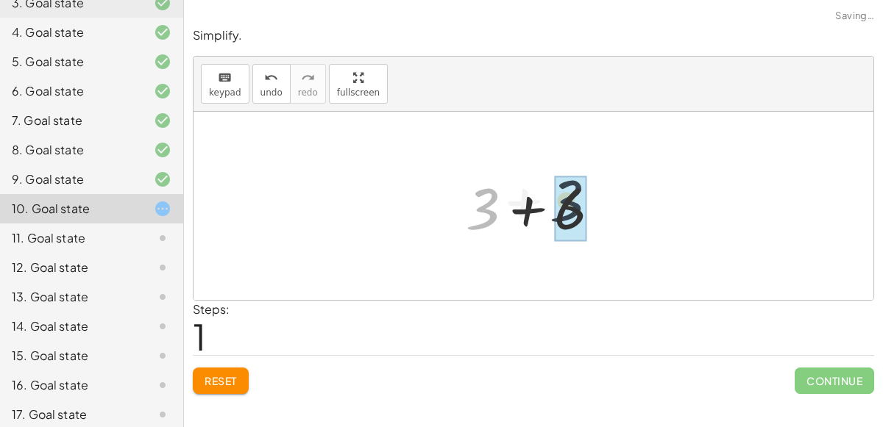
drag, startPoint x: 482, startPoint y: 210, endPoint x: 582, endPoint y: 205, distance: 100.2
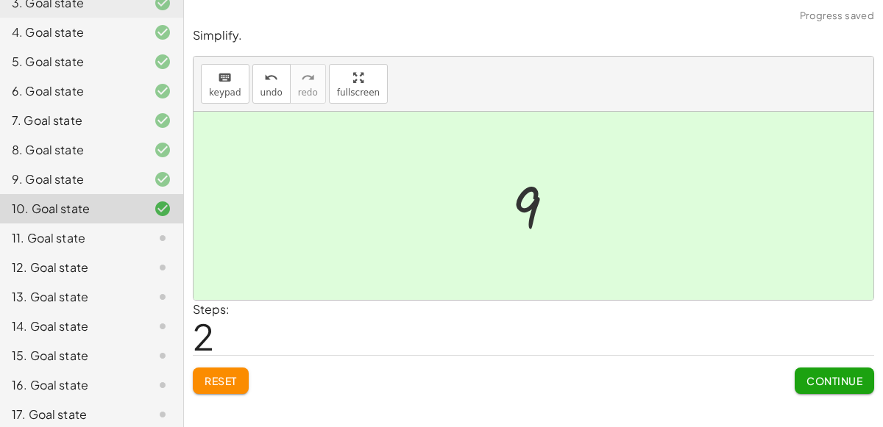
click at [854, 387] on button "Continue" at bounding box center [834, 381] width 79 height 26
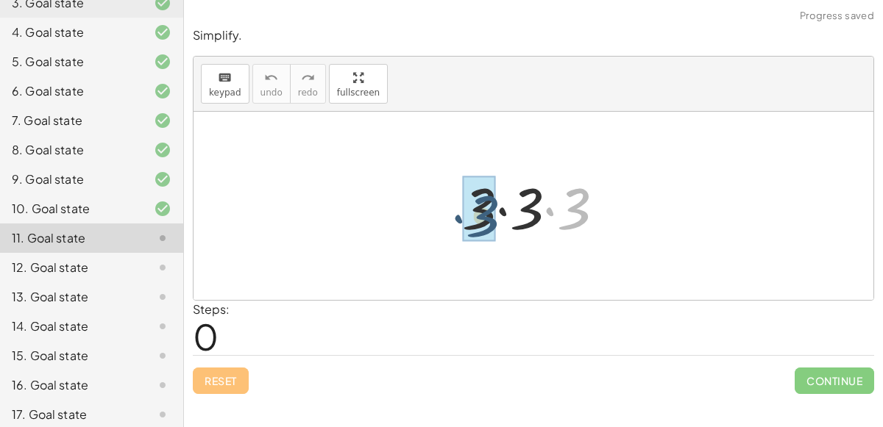
drag, startPoint x: 580, startPoint y: 207, endPoint x: 484, endPoint y: 214, distance: 96.6
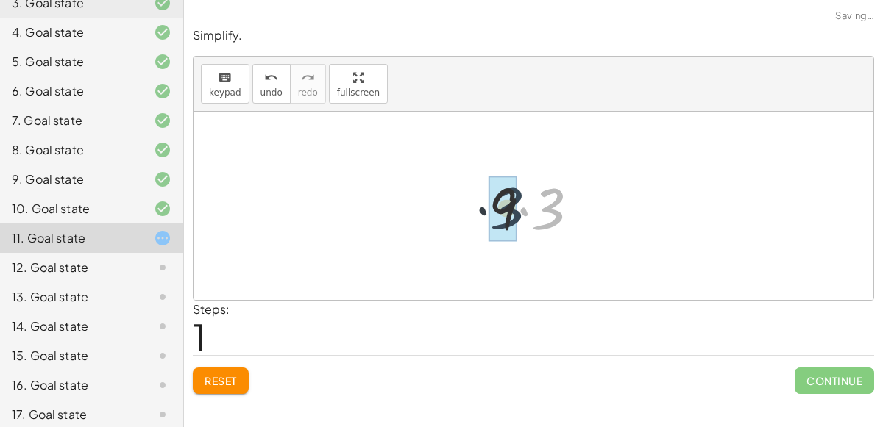
drag, startPoint x: 545, startPoint y: 213, endPoint x: 500, endPoint y: 213, distance: 44.9
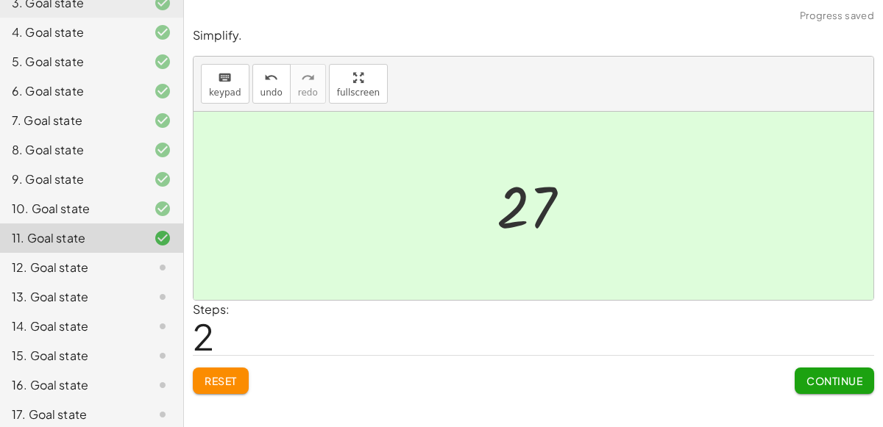
click at [808, 374] on span "Continue" at bounding box center [834, 380] width 56 height 13
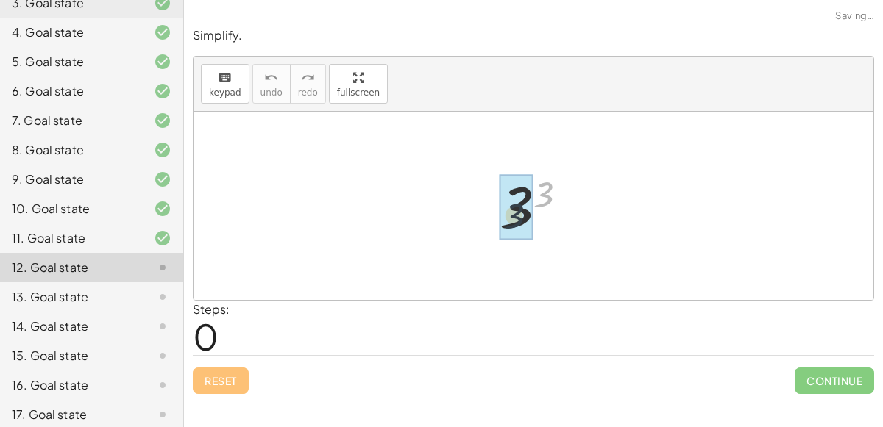
drag, startPoint x: 537, startPoint y: 192, endPoint x: 504, endPoint y: 214, distance: 39.8
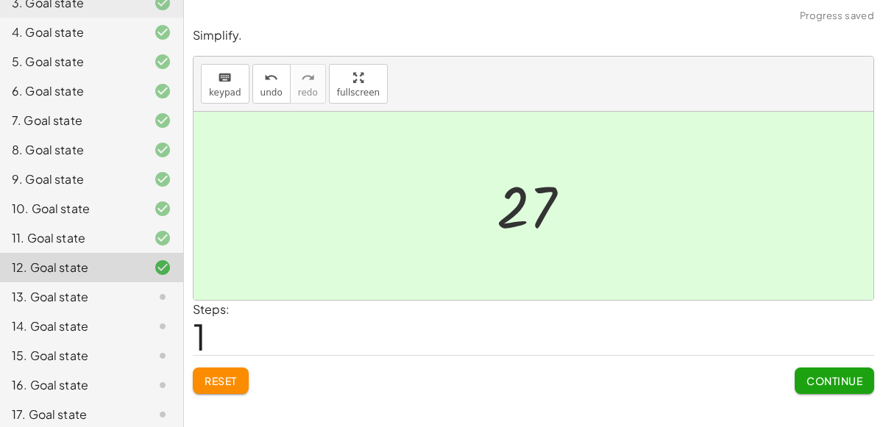
click at [830, 385] on span "Continue" at bounding box center [834, 380] width 56 height 13
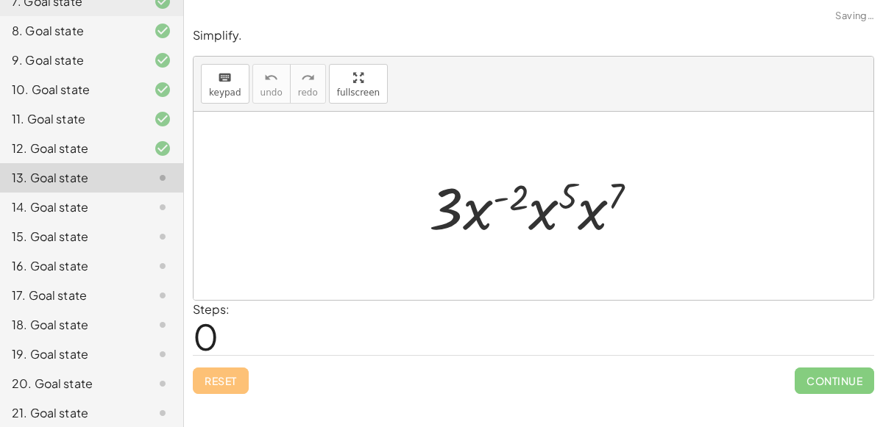
scroll to position [327, 0]
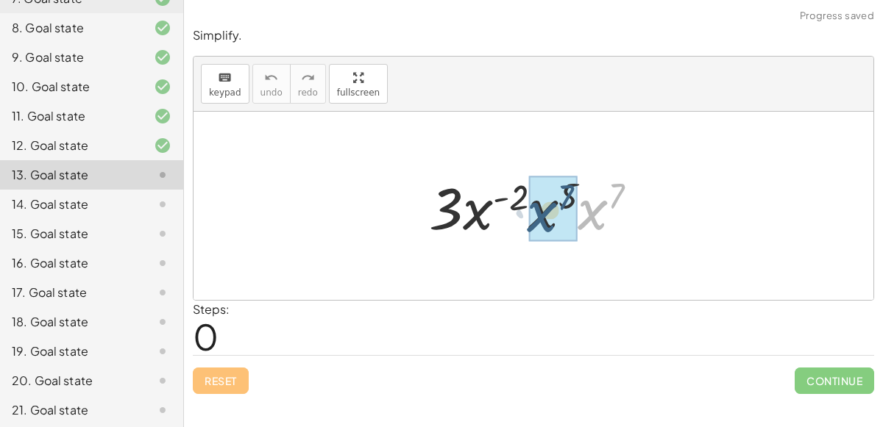
drag, startPoint x: 589, startPoint y: 217, endPoint x: 530, endPoint y: 221, distance: 58.3
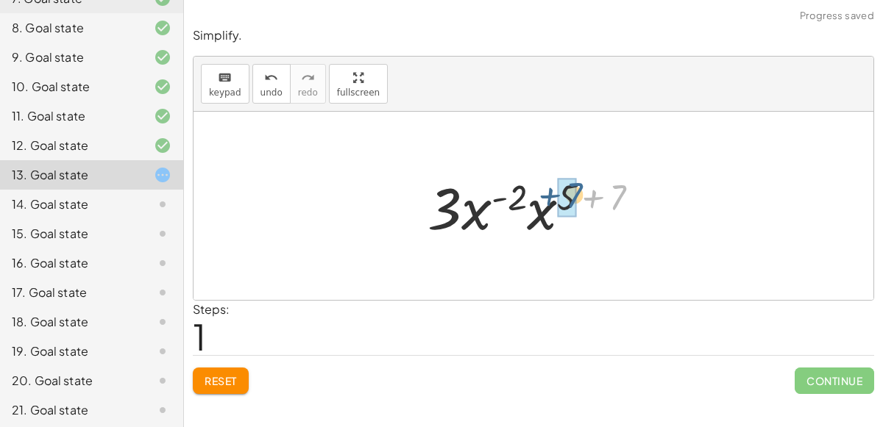
drag, startPoint x: 621, startPoint y: 202, endPoint x: 576, endPoint y: 200, distance: 44.9
click at [576, 200] on div at bounding box center [539, 206] width 238 height 76
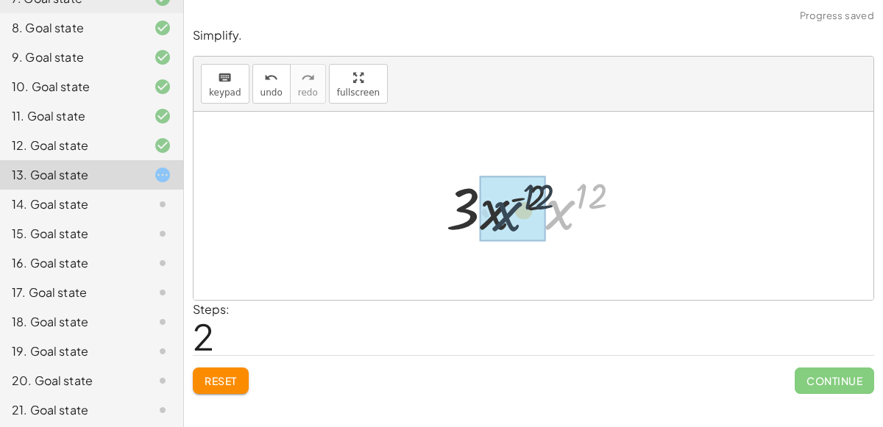
drag, startPoint x: 555, startPoint y: 217, endPoint x: 486, endPoint y: 219, distance: 69.2
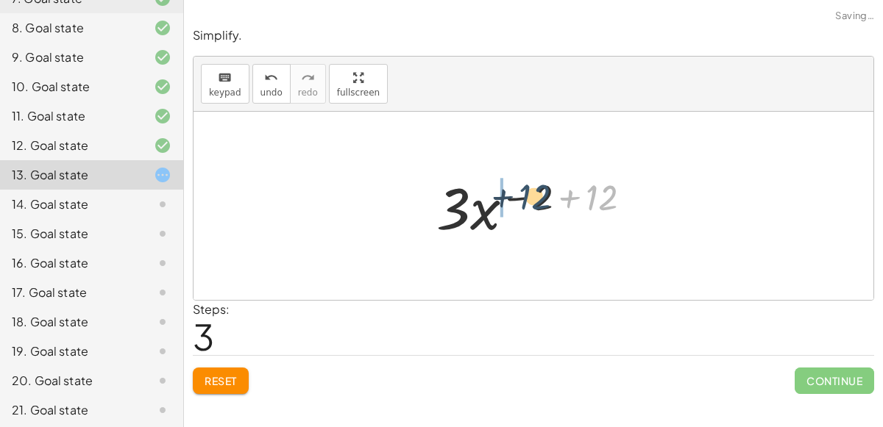
drag, startPoint x: 613, startPoint y: 202, endPoint x: 542, endPoint y: 200, distance: 71.4
click at [542, 200] on div at bounding box center [539, 206] width 221 height 76
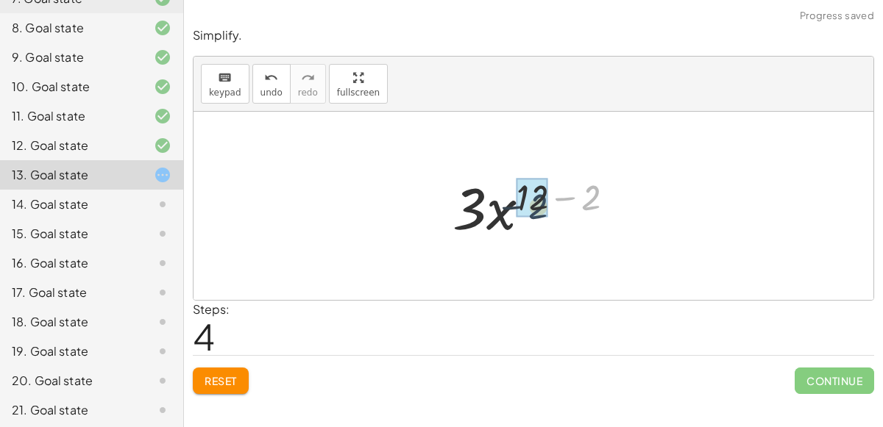
drag, startPoint x: 593, startPoint y: 203, endPoint x: 534, endPoint y: 207, distance: 59.0
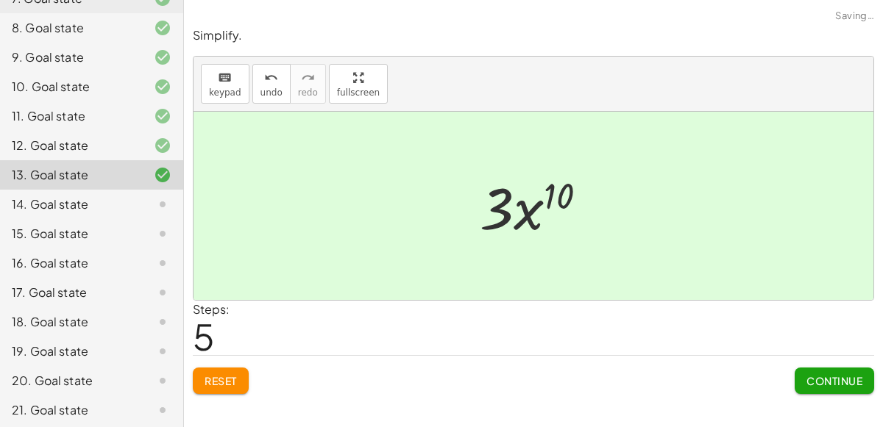
click at [806, 377] on span "Continue" at bounding box center [834, 380] width 56 height 13
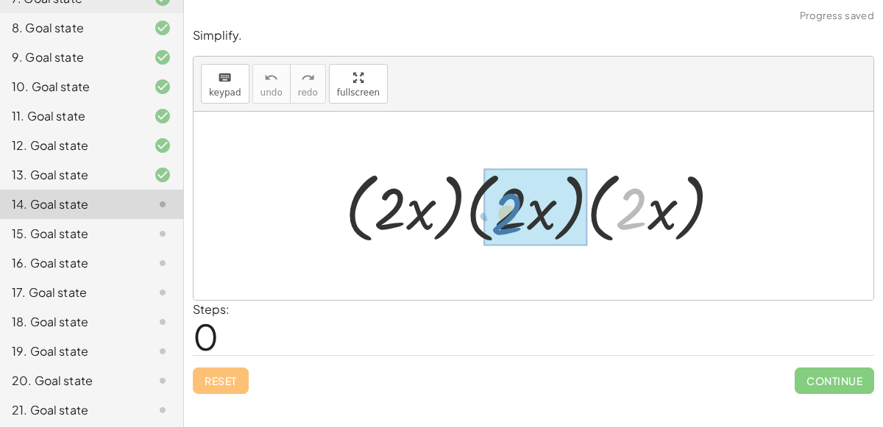
drag, startPoint x: 636, startPoint y: 221, endPoint x: 514, endPoint y: 224, distance: 122.9
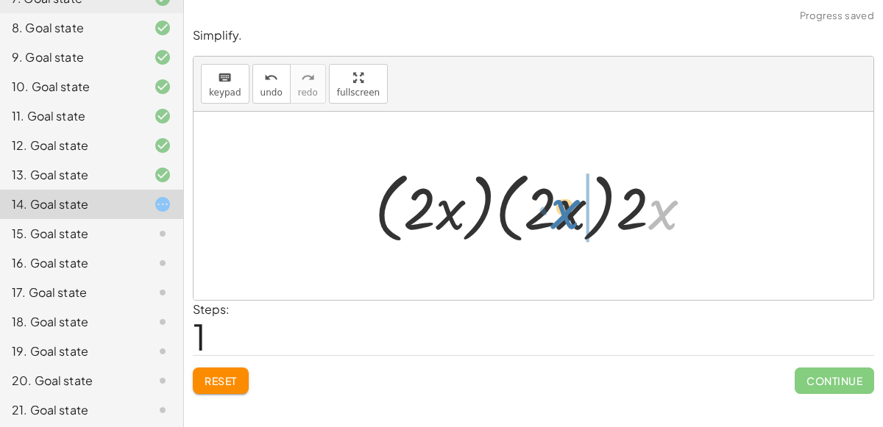
drag, startPoint x: 658, startPoint y: 212, endPoint x: 557, endPoint y: 211, distance: 100.8
click at [557, 211] on div at bounding box center [539, 206] width 344 height 85
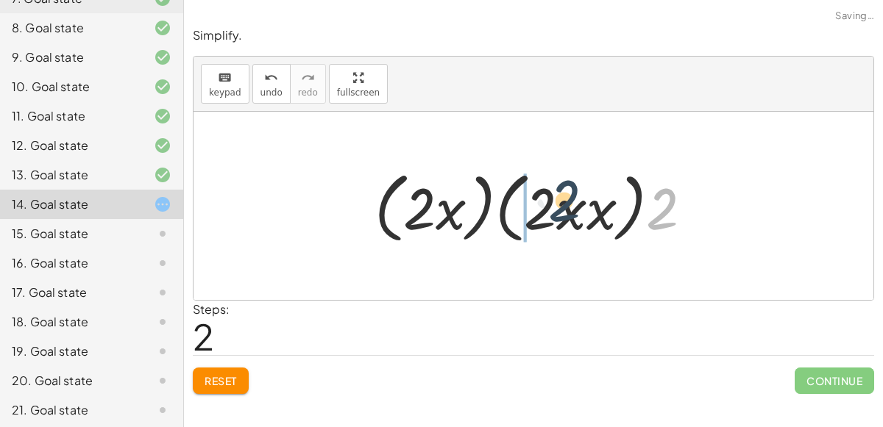
drag, startPoint x: 661, startPoint y: 217, endPoint x: 546, endPoint y: 209, distance: 115.1
click at [546, 209] on div at bounding box center [539, 206] width 344 height 85
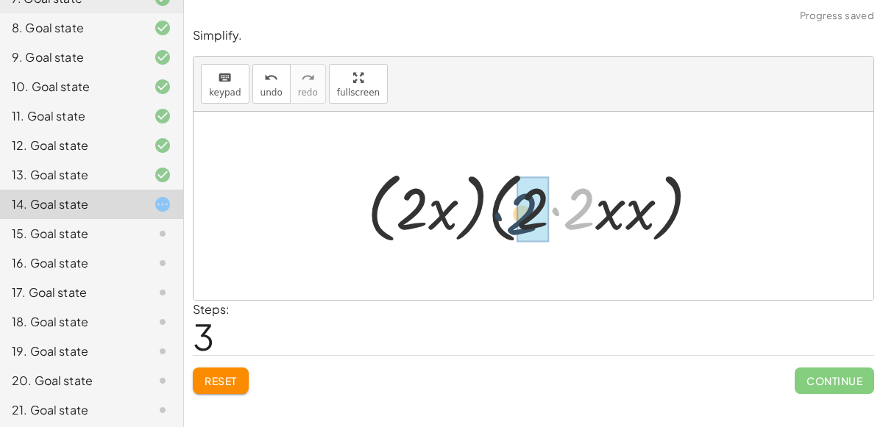
drag, startPoint x: 576, startPoint y: 212, endPoint x: 517, endPoint y: 216, distance: 59.0
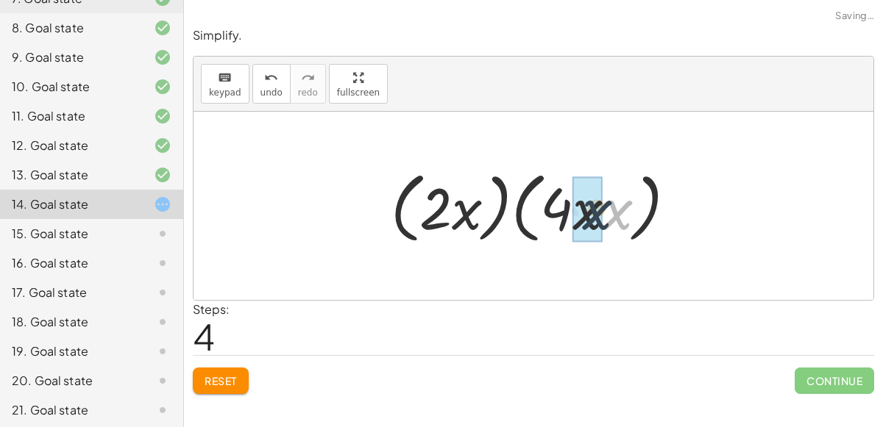
drag, startPoint x: 614, startPoint y: 219, endPoint x: 584, endPoint y: 216, distance: 29.5
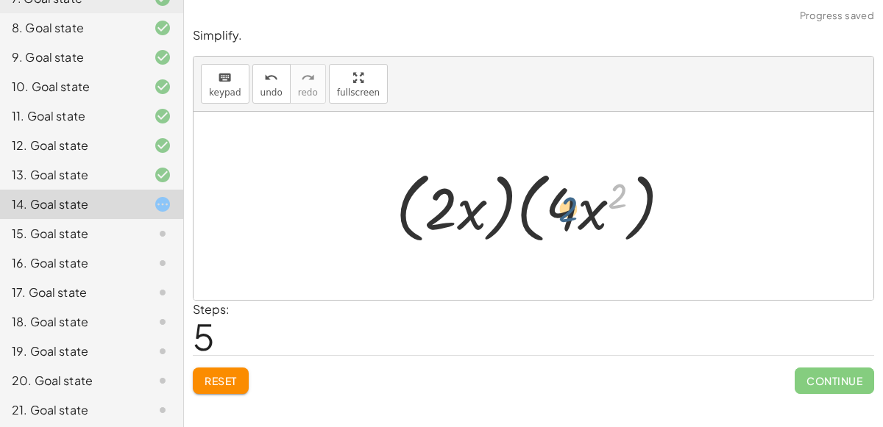
drag, startPoint x: 617, startPoint y: 193, endPoint x: 564, endPoint y: 207, distance: 54.6
click at [564, 207] on div at bounding box center [539, 206] width 302 height 85
drag, startPoint x: 442, startPoint y: 209, endPoint x: 465, endPoint y: 209, distance: 22.8
click at [465, 209] on div at bounding box center [539, 206] width 302 height 85
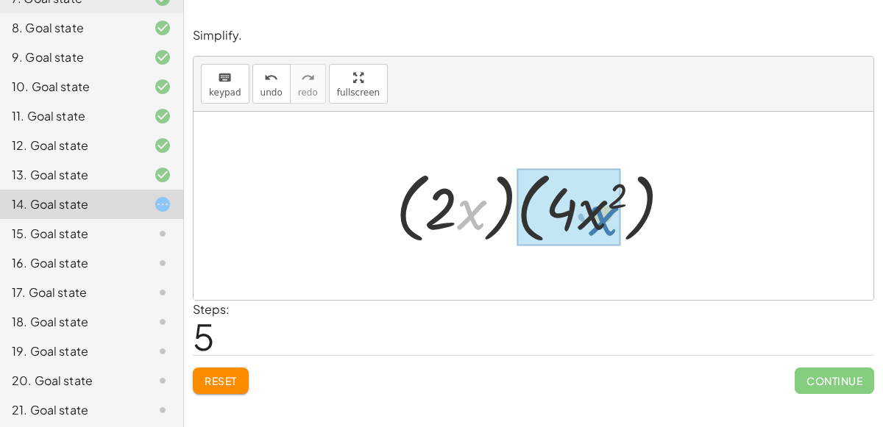
drag, startPoint x: 465, startPoint y: 209, endPoint x: 594, endPoint y: 211, distance: 129.5
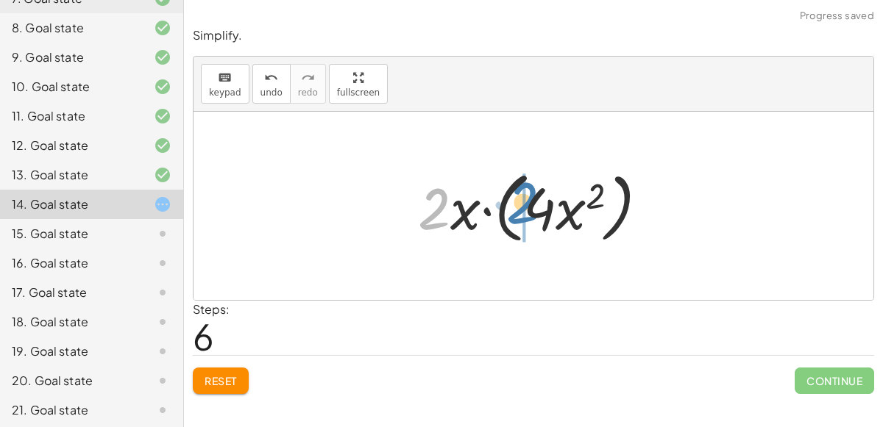
drag, startPoint x: 425, startPoint y: 199, endPoint x: 520, endPoint y: 191, distance: 96.0
click at [520, 191] on div at bounding box center [540, 206] width 258 height 85
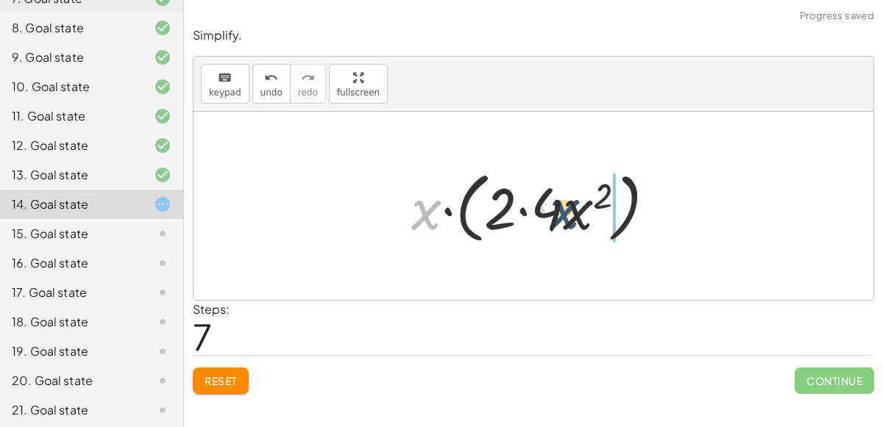
drag, startPoint x: 421, startPoint y: 206, endPoint x: 558, endPoint y: 202, distance: 136.9
click at [558, 202] on div at bounding box center [539, 206] width 271 height 85
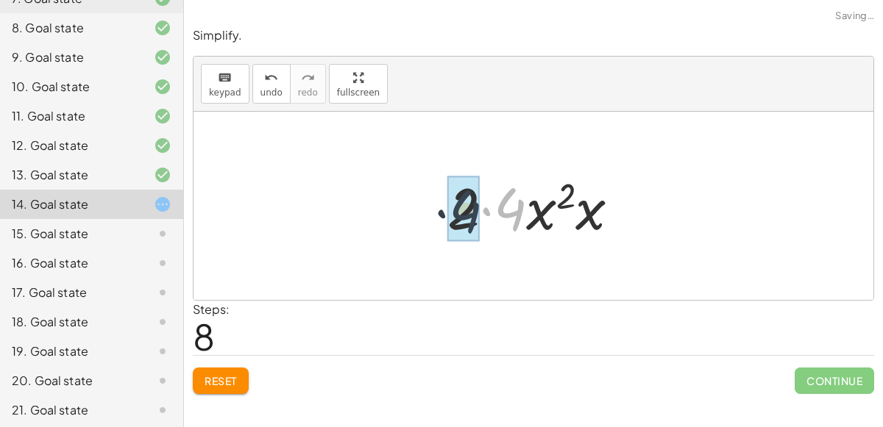
drag, startPoint x: 511, startPoint y: 206, endPoint x: 462, endPoint y: 208, distance: 48.6
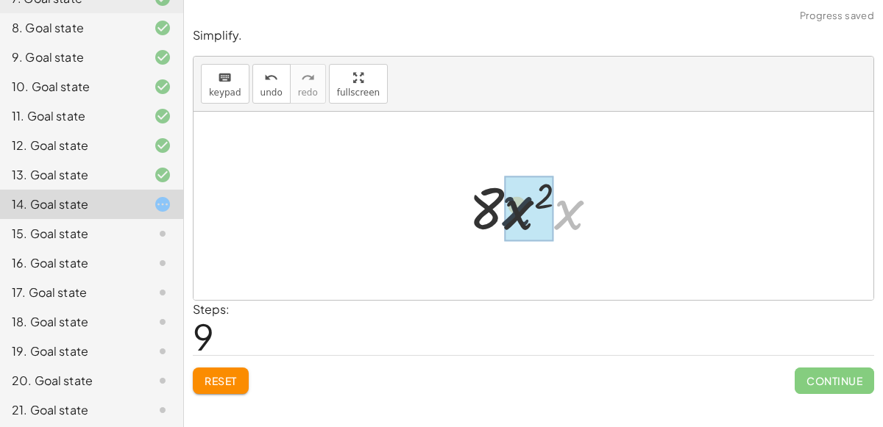
drag, startPoint x: 575, startPoint y: 214, endPoint x: 518, endPoint y: 210, distance: 56.8
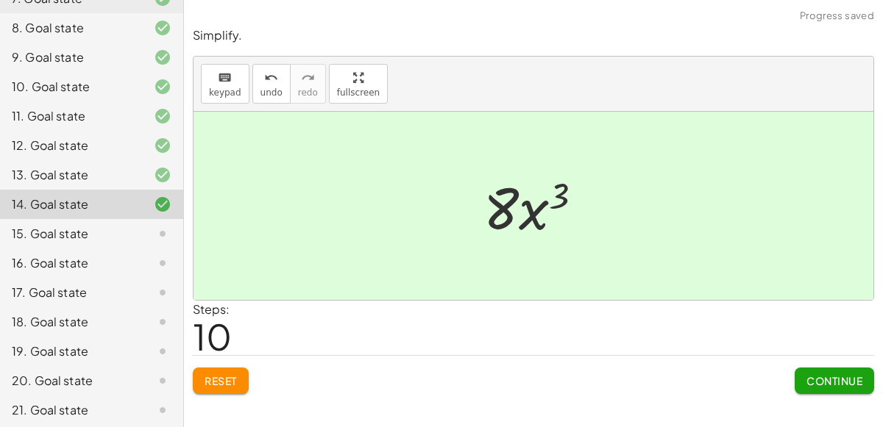
click at [816, 381] on span "Continue" at bounding box center [834, 380] width 56 height 13
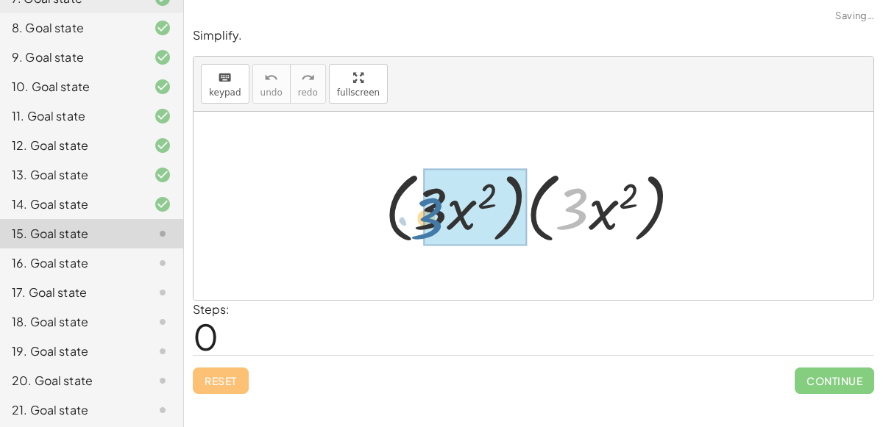
drag, startPoint x: 572, startPoint y: 208, endPoint x: 428, endPoint y: 216, distance: 144.4
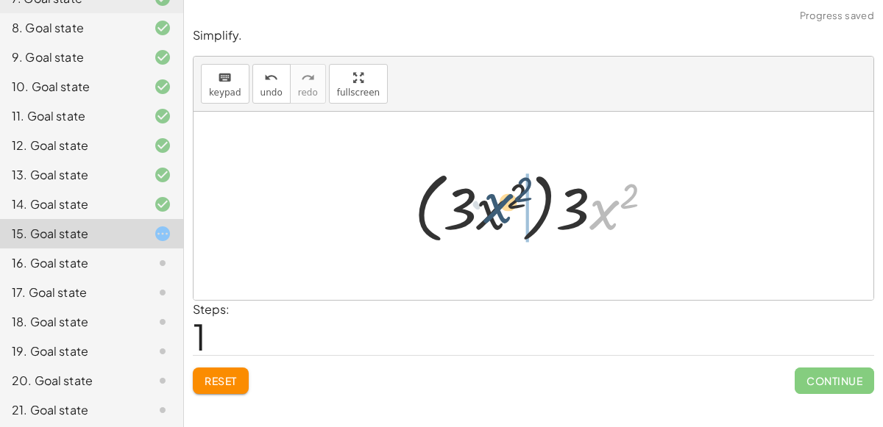
drag, startPoint x: 604, startPoint y: 210, endPoint x: 493, endPoint y: 203, distance: 111.3
click at [493, 203] on div at bounding box center [539, 206] width 265 height 85
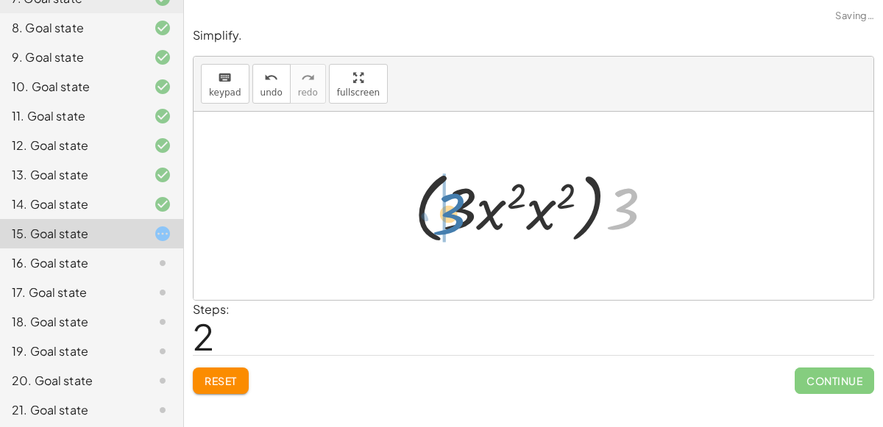
drag, startPoint x: 618, startPoint y: 216, endPoint x: 444, endPoint y: 220, distance: 173.7
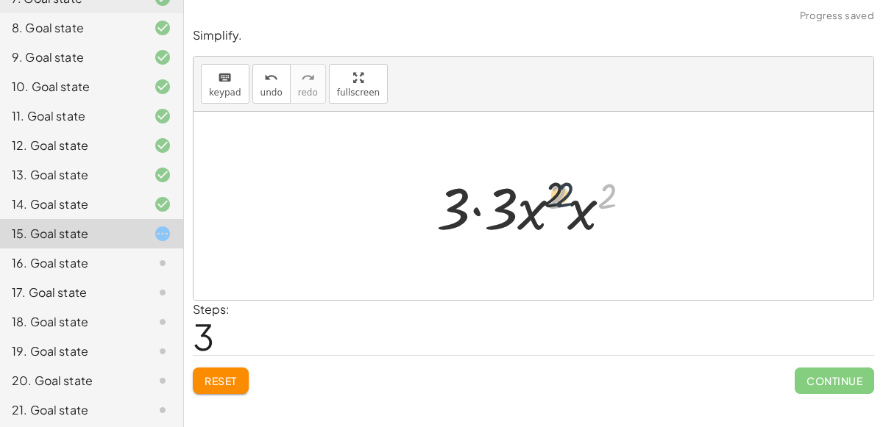
drag, startPoint x: 606, startPoint y: 193, endPoint x: 555, endPoint y: 192, distance: 50.0
click at [555, 192] on div at bounding box center [539, 206] width 221 height 76
drag, startPoint x: 609, startPoint y: 191, endPoint x: 601, endPoint y: 189, distance: 8.4
click at [601, 189] on div at bounding box center [539, 206] width 221 height 76
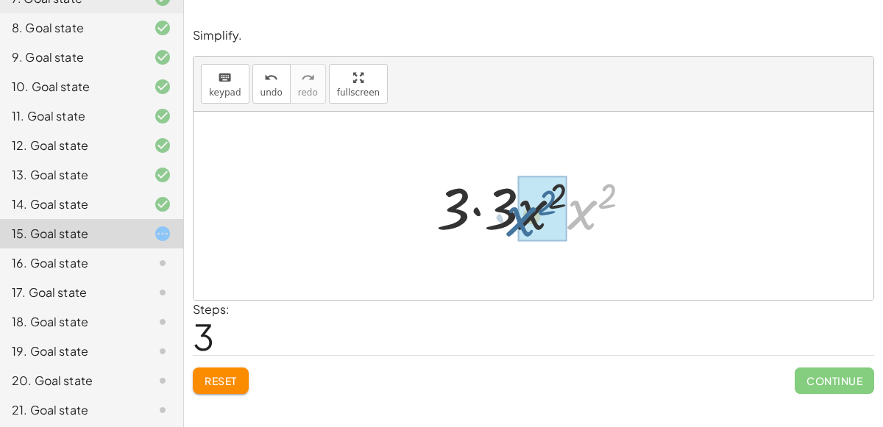
drag, startPoint x: 579, startPoint y: 209, endPoint x: 518, endPoint y: 216, distance: 61.5
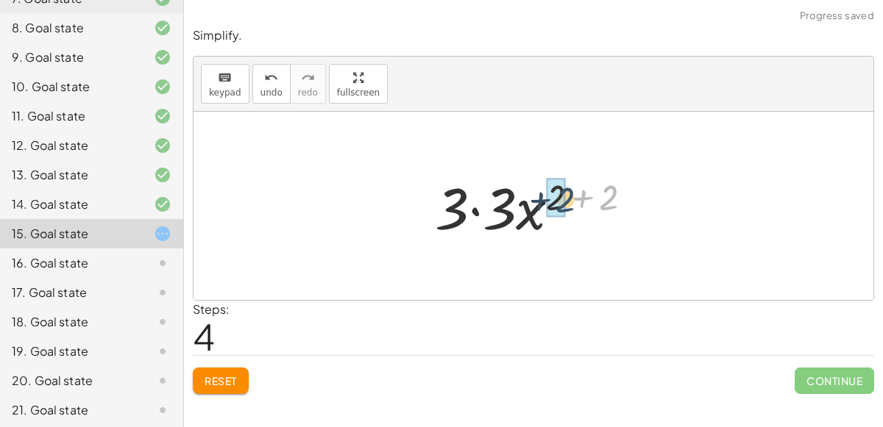
drag, startPoint x: 611, startPoint y: 191, endPoint x: 567, endPoint y: 193, distance: 44.2
click at [567, 193] on div at bounding box center [539, 206] width 224 height 76
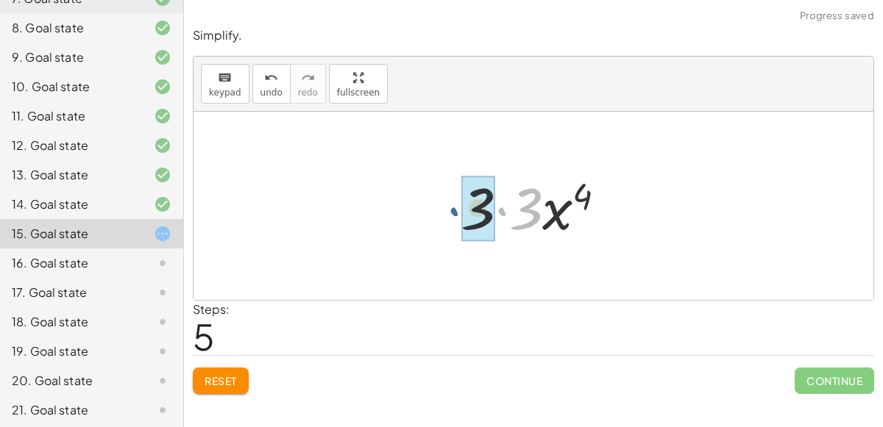
drag, startPoint x: 530, startPoint y: 204, endPoint x: 482, endPoint y: 205, distance: 47.8
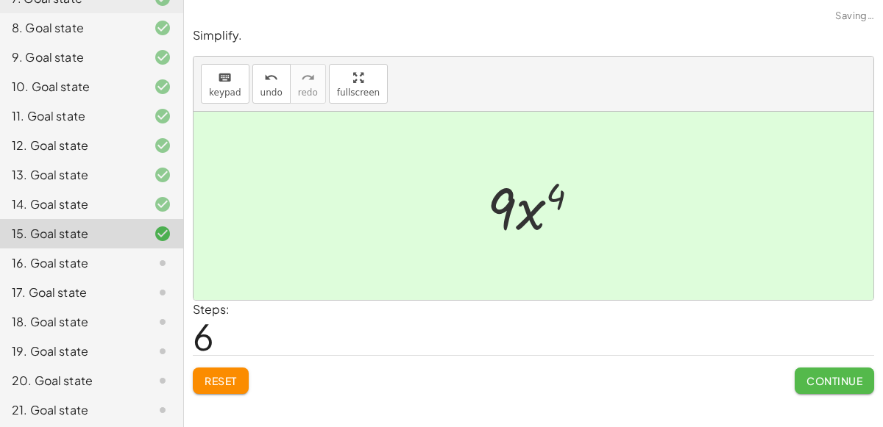
click at [820, 374] on span "Continue" at bounding box center [834, 380] width 56 height 13
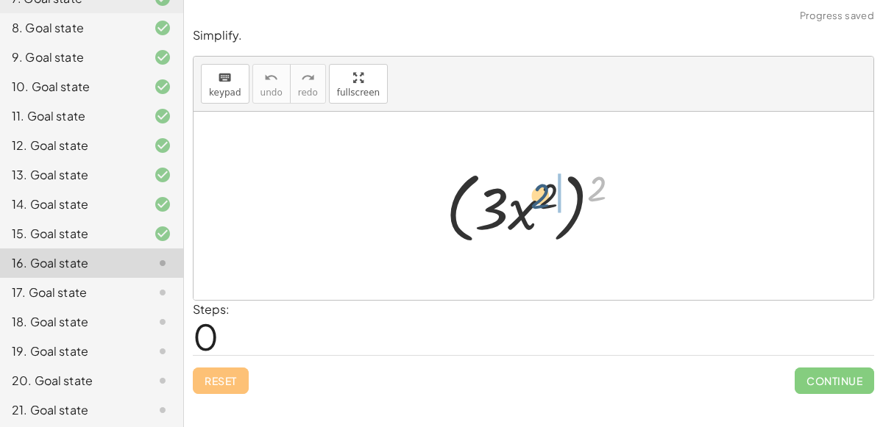
drag, startPoint x: 605, startPoint y: 187, endPoint x: 547, endPoint y: 194, distance: 57.9
click at [547, 194] on div at bounding box center [539, 206] width 202 height 85
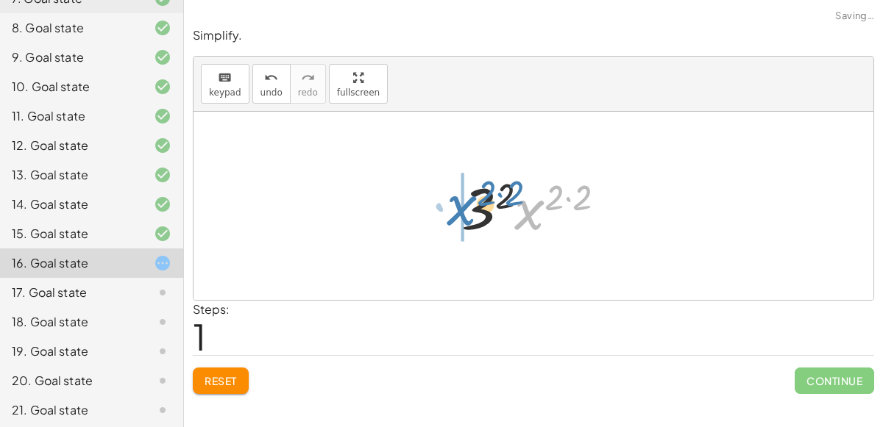
drag, startPoint x: 528, startPoint y: 214, endPoint x: 458, endPoint y: 210, distance: 70.0
click at [458, 210] on div at bounding box center [539, 206] width 171 height 76
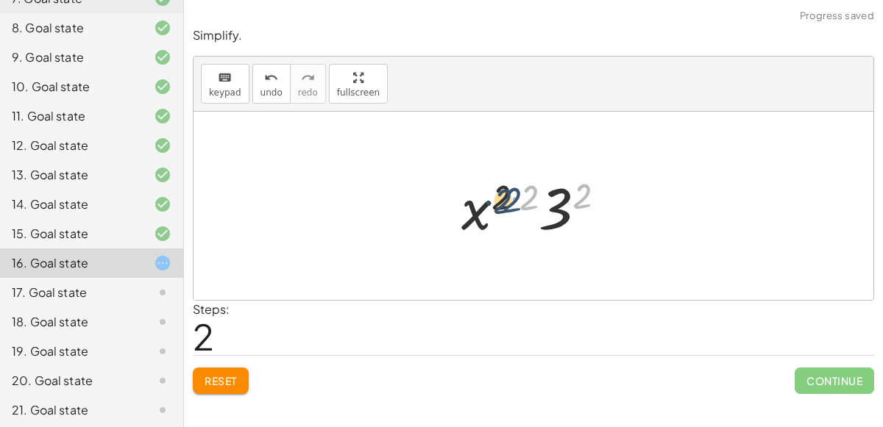
drag, startPoint x: 583, startPoint y: 193, endPoint x: 514, endPoint y: 196, distance: 69.2
click at [514, 196] on div at bounding box center [539, 206] width 171 height 76
click at [582, 202] on div at bounding box center [539, 206] width 171 height 76
click at [577, 205] on div at bounding box center [539, 206] width 146 height 76
click at [529, 193] on div at bounding box center [539, 206] width 146 height 76
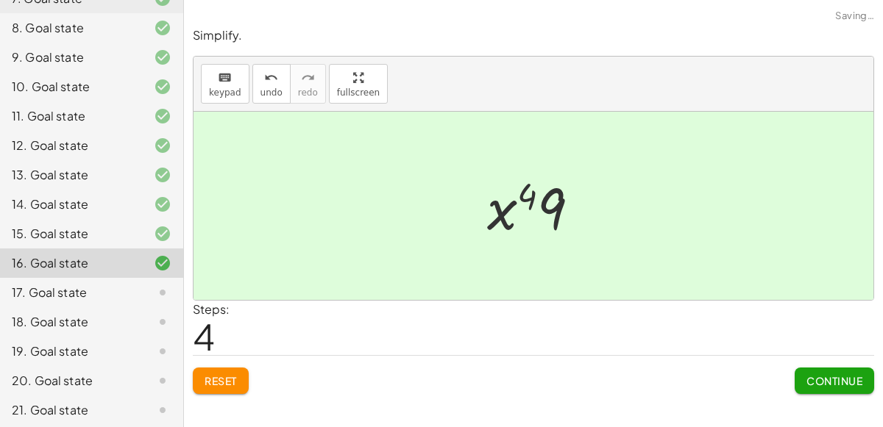
click at [811, 369] on button "Continue" at bounding box center [834, 381] width 79 height 26
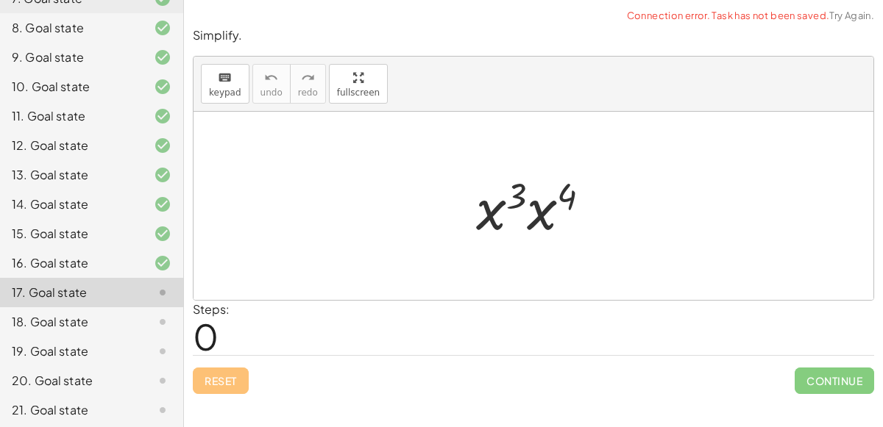
click at [569, 193] on div at bounding box center [539, 206] width 141 height 76
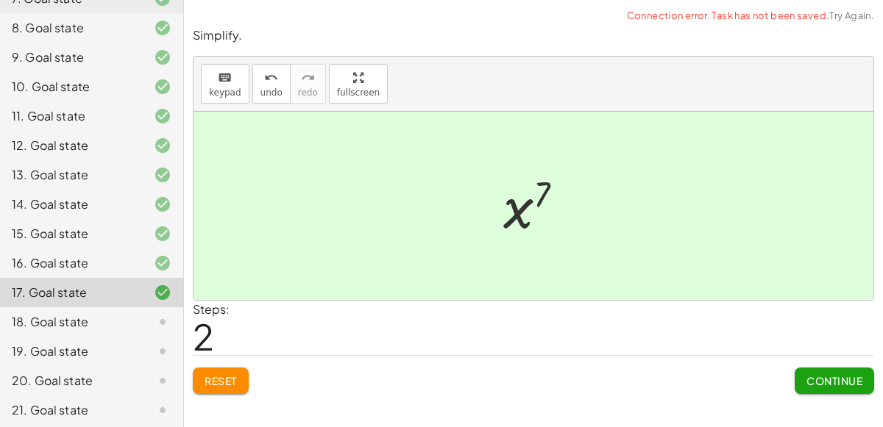
click at [835, 402] on div "Simplify. keyboard keypad undo undo redo redo fullscreen · x 5 · x 7 · 1 · x ( …" at bounding box center [533, 213] width 699 height 427
click at [831, 376] on span "Continue" at bounding box center [834, 380] width 56 height 13
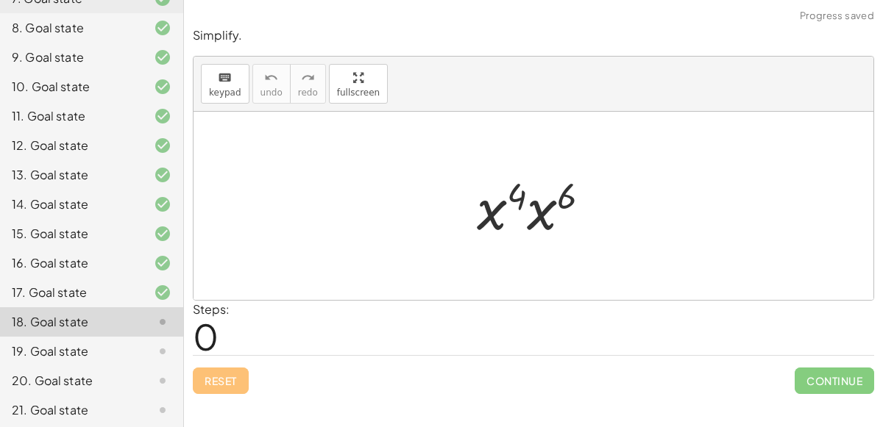
click at [558, 203] on div at bounding box center [539, 206] width 140 height 76
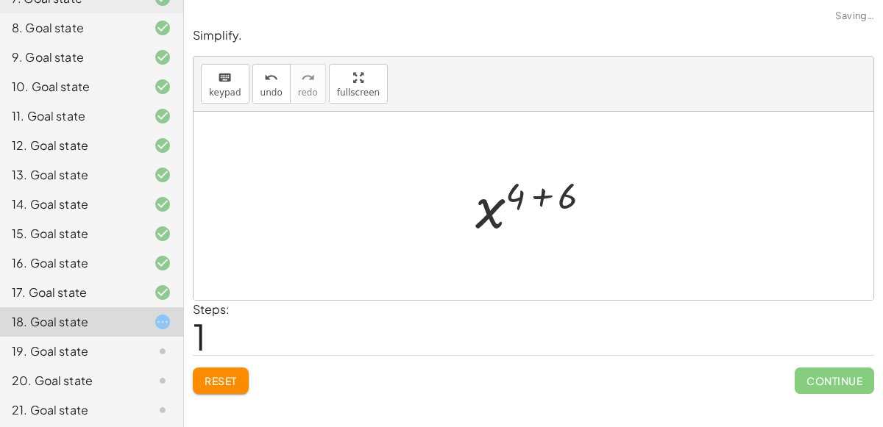
click at [561, 201] on div at bounding box center [539, 206] width 143 height 73
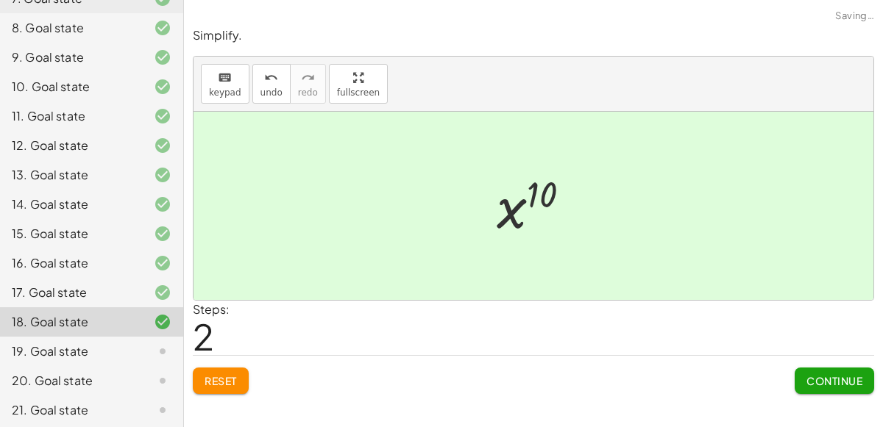
click at [837, 386] on span "Continue" at bounding box center [834, 380] width 56 height 13
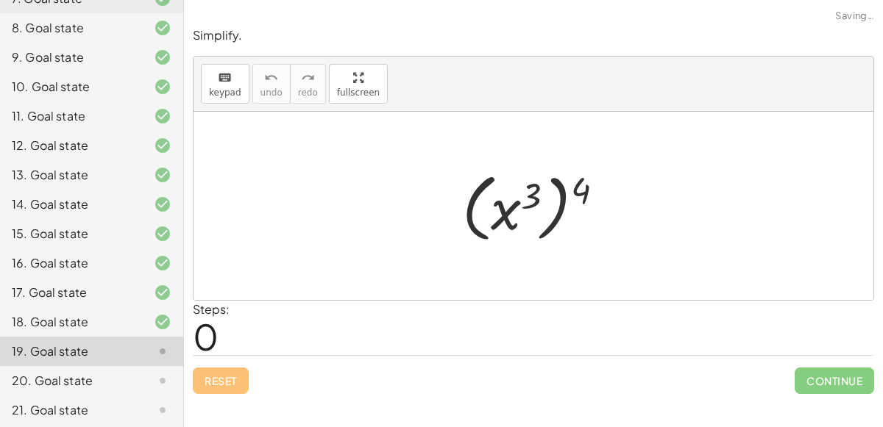
scroll to position [329, 0]
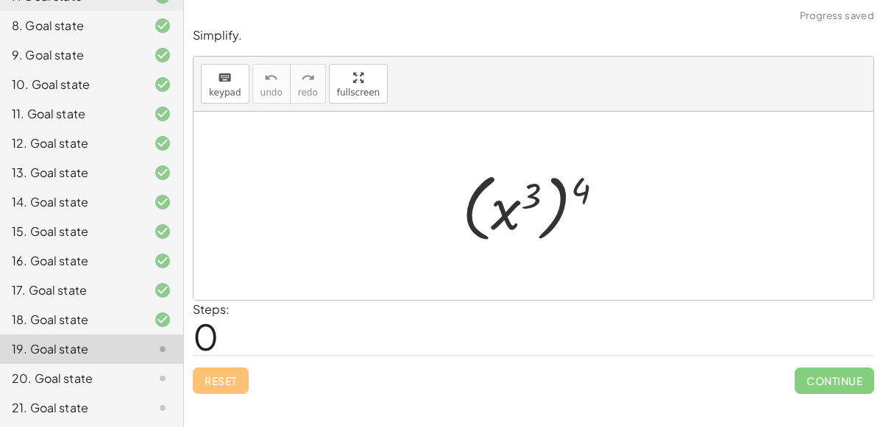
click at [582, 191] on div at bounding box center [539, 207] width 168 height 82
drag, startPoint x: 582, startPoint y: 191, endPoint x: 531, endPoint y: 192, distance: 50.8
click at [531, 192] on div at bounding box center [539, 207] width 168 height 82
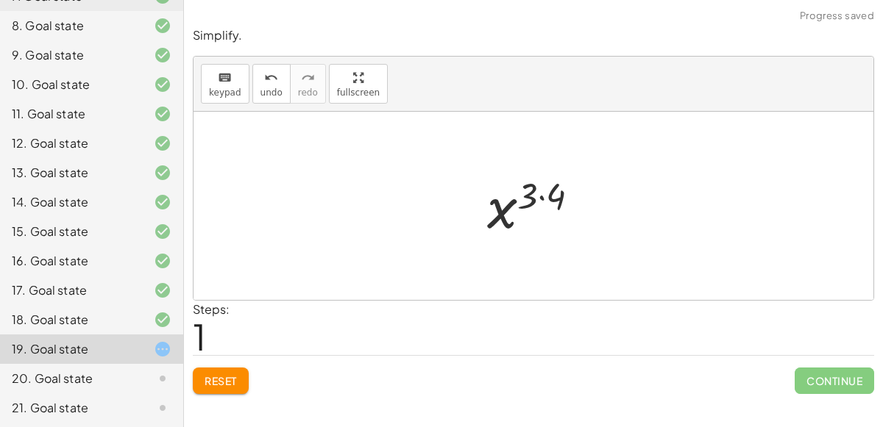
click at [534, 182] on div at bounding box center [539, 206] width 118 height 73
click at [548, 195] on div at bounding box center [539, 206] width 118 height 73
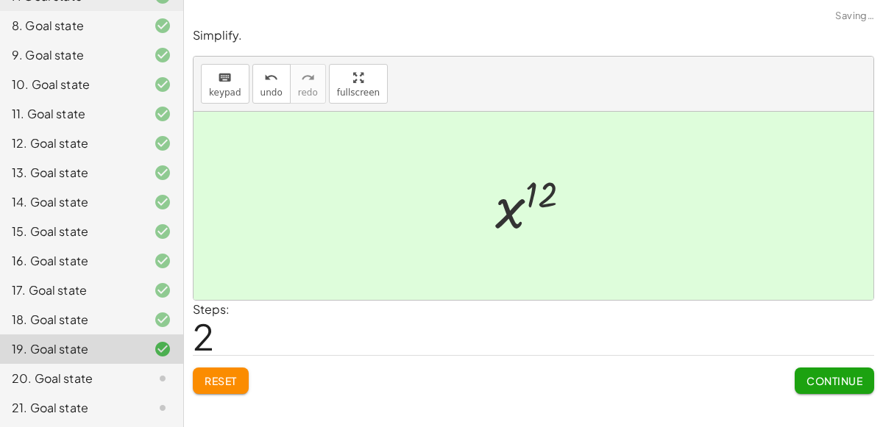
click at [810, 375] on span "Continue" at bounding box center [834, 380] width 56 height 13
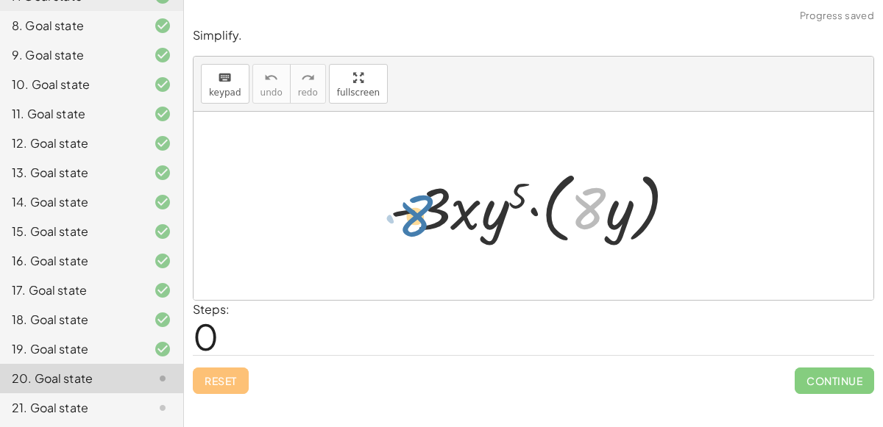
drag, startPoint x: 580, startPoint y: 212, endPoint x: 408, endPoint y: 219, distance: 173.1
click at [408, 219] on div at bounding box center [539, 206] width 313 height 85
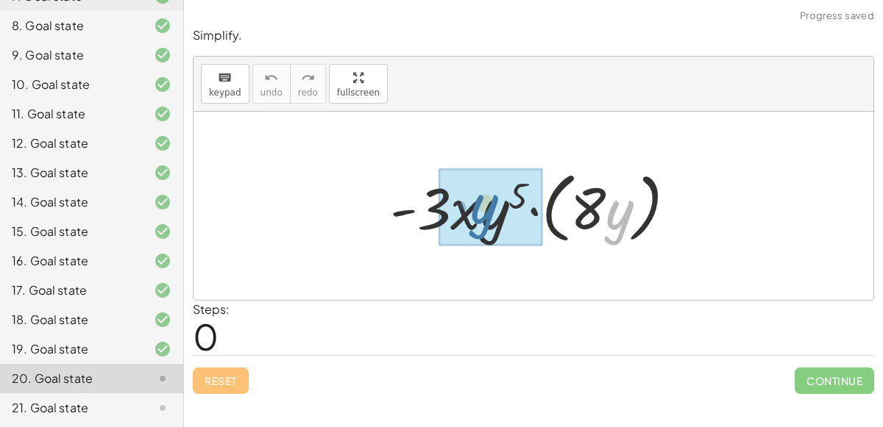
drag, startPoint x: 608, startPoint y: 237, endPoint x: 472, endPoint y: 231, distance: 136.2
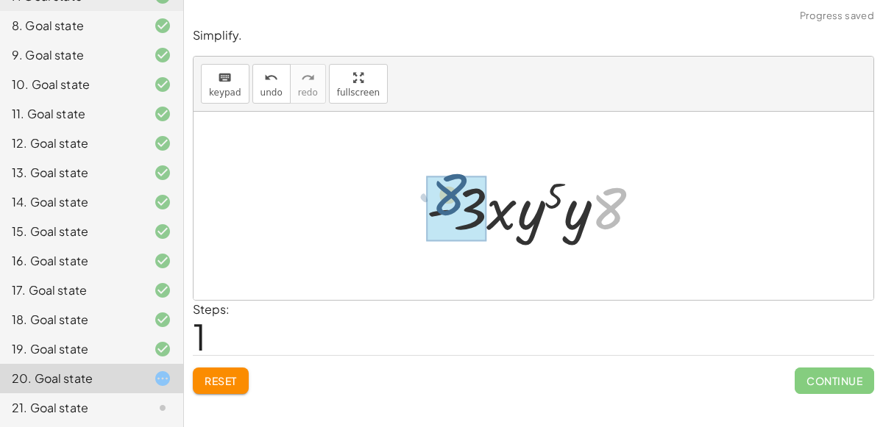
drag, startPoint x: 607, startPoint y: 222, endPoint x: 447, endPoint y: 209, distance: 160.2
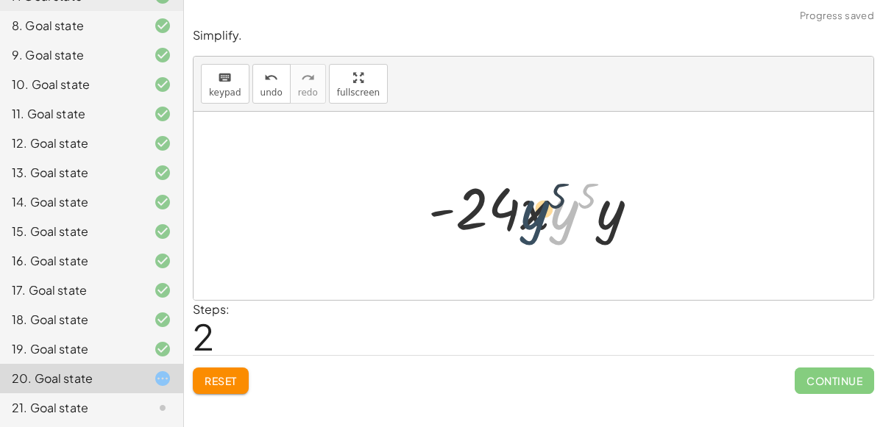
drag, startPoint x: 559, startPoint y: 211, endPoint x: 529, endPoint y: 210, distance: 30.2
click at [529, 210] on div at bounding box center [539, 206] width 237 height 76
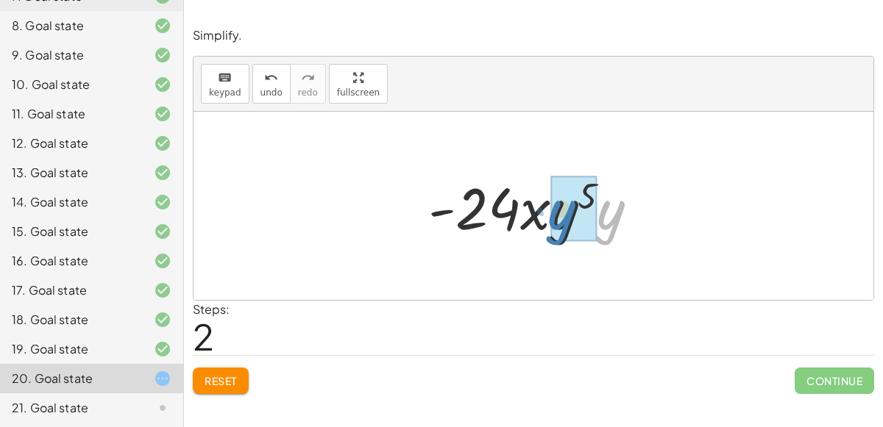
drag, startPoint x: 597, startPoint y: 224, endPoint x: 548, endPoint y: 223, distance: 49.3
click at [548, 223] on div at bounding box center [539, 206] width 237 height 76
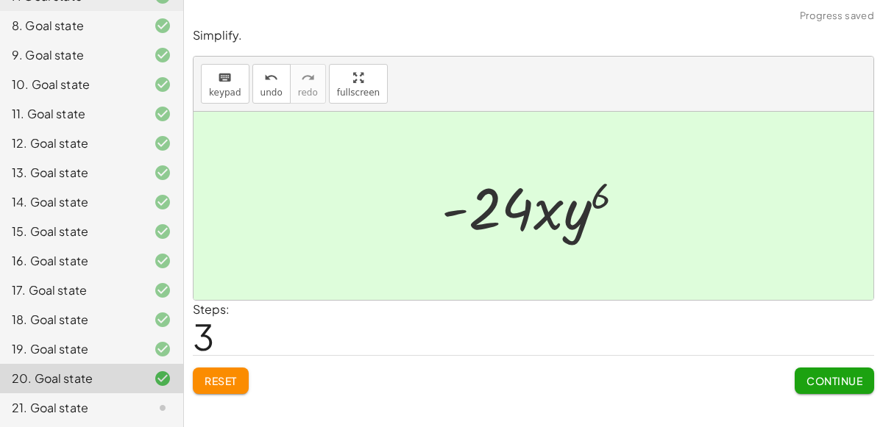
click at [809, 376] on span "Continue" at bounding box center [834, 380] width 56 height 13
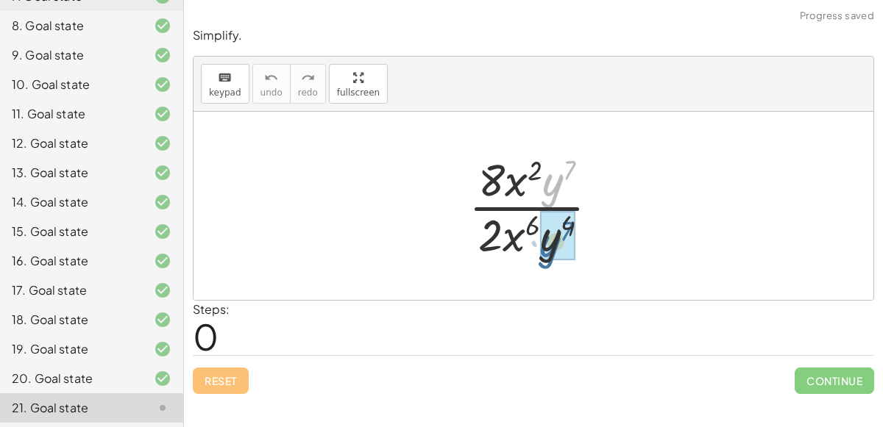
drag, startPoint x: 548, startPoint y: 176, endPoint x: 545, endPoint y: 240, distance: 64.1
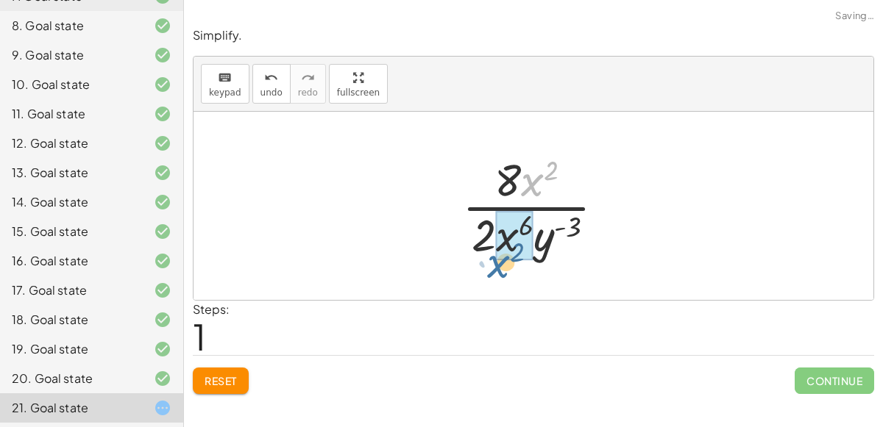
drag, startPoint x: 533, startPoint y: 174, endPoint x: 499, endPoint y: 258, distance: 89.8
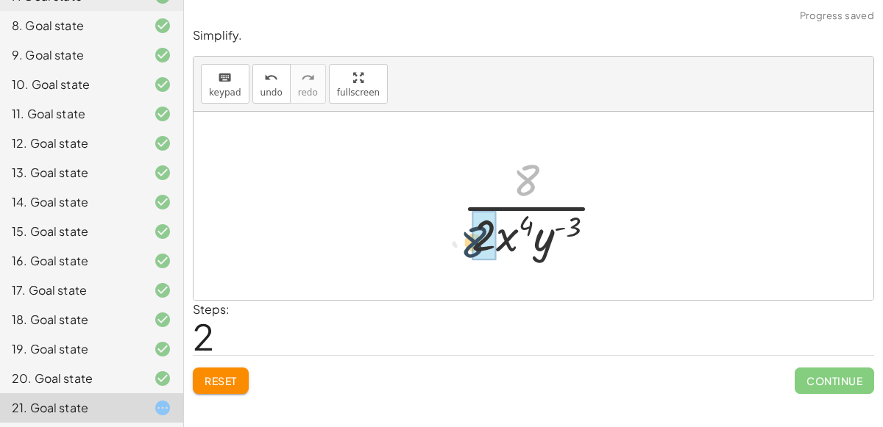
drag, startPoint x: 525, startPoint y: 182, endPoint x: 472, endPoint y: 245, distance: 83.0
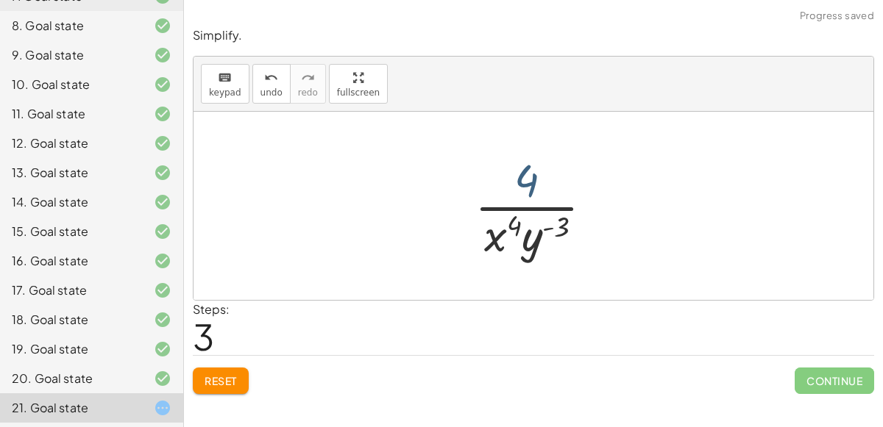
click at [521, 180] on div at bounding box center [539, 205] width 145 height 113
click at [531, 241] on div at bounding box center [539, 205] width 145 height 113
drag, startPoint x: 562, startPoint y: 227, endPoint x: 518, endPoint y: 228, distance: 44.2
click at [518, 228] on div at bounding box center [539, 205] width 145 height 113
drag, startPoint x: 524, startPoint y: 185, endPoint x: 469, endPoint y: 263, distance: 96.1
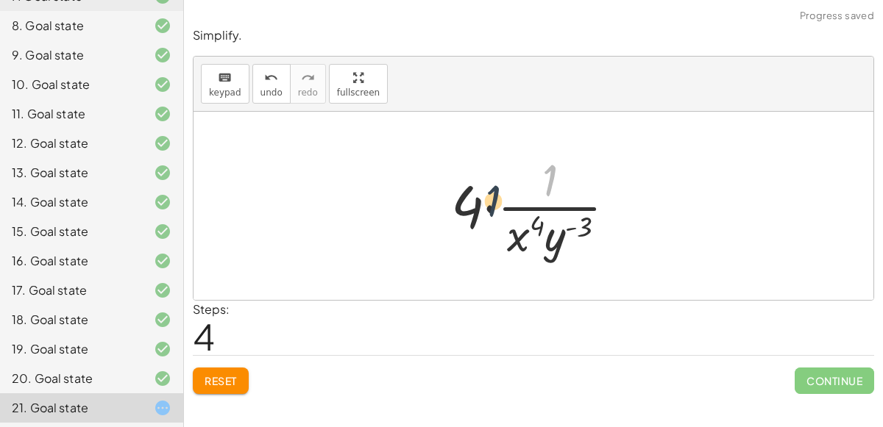
drag, startPoint x: 546, startPoint y: 188, endPoint x: 469, endPoint y: 214, distance: 80.7
click at [469, 214] on div at bounding box center [539, 205] width 191 height 113
drag, startPoint x: 545, startPoint y: 180, endPoint x: 452, endPoint y: 207, distance: 97.3
click at [452, 207] on div at bounding box center [539, 205] width 191 height 113
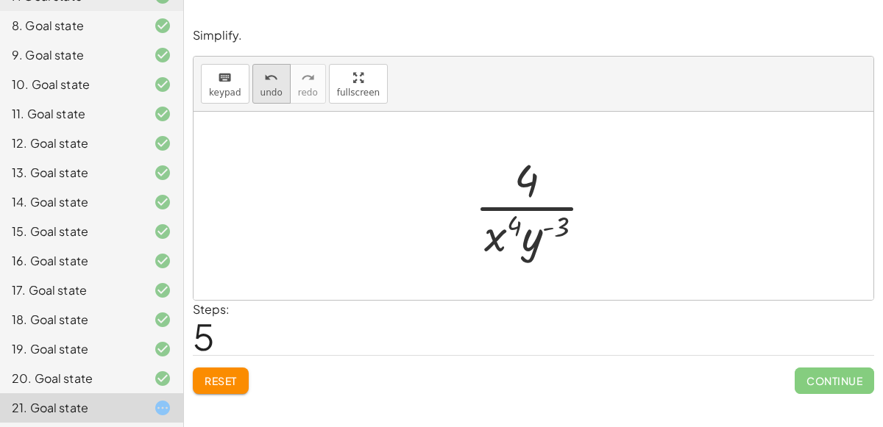
click at [252, 74] on button "undo undo" at bounding box center [271, 84] width 38 height 40
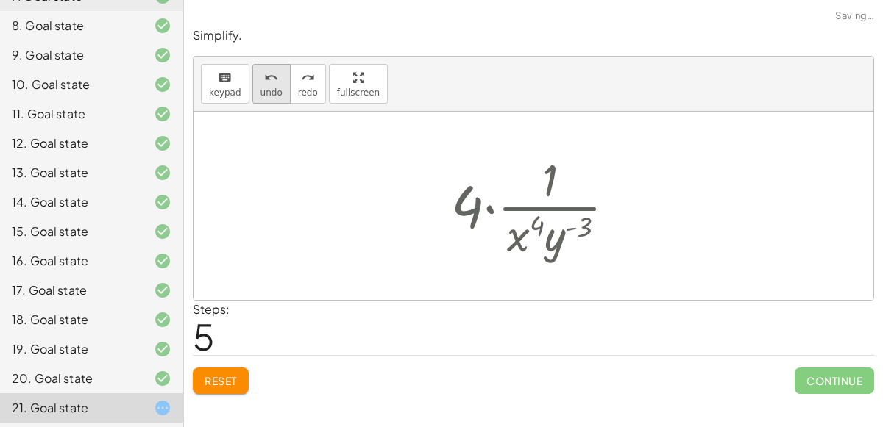
click at [252, 74] on button "undo undo" at bounding box center [271, 84] width 38 height 40
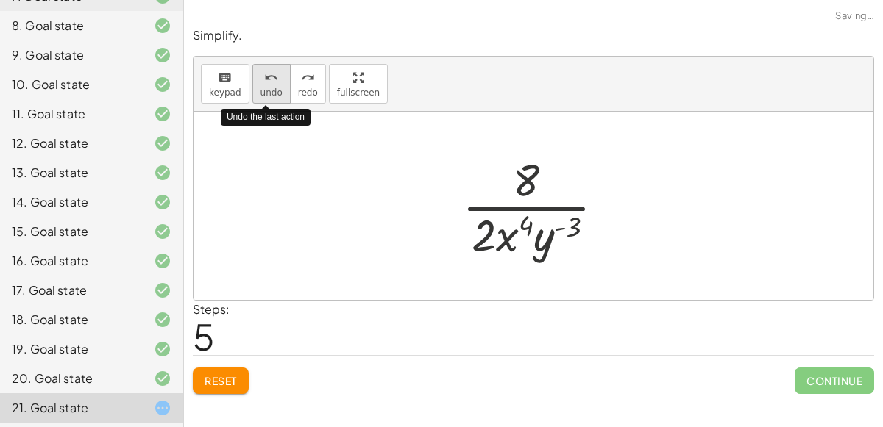
click at [260, 75] on div "undo" at bounding box center [271, 77] width 22 height 18
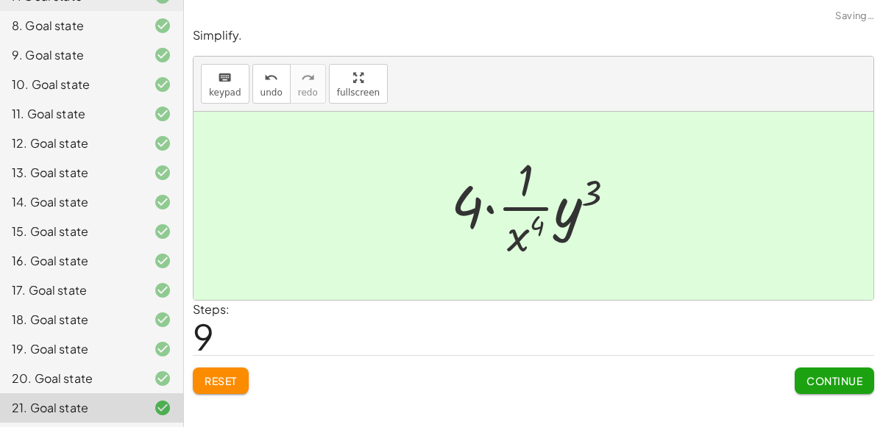
click at [803, 380] on button "Continue" at bounding box center [834, 381] width 79 height 26
